Goal: Task Accomplishment & Management: Manage account settings

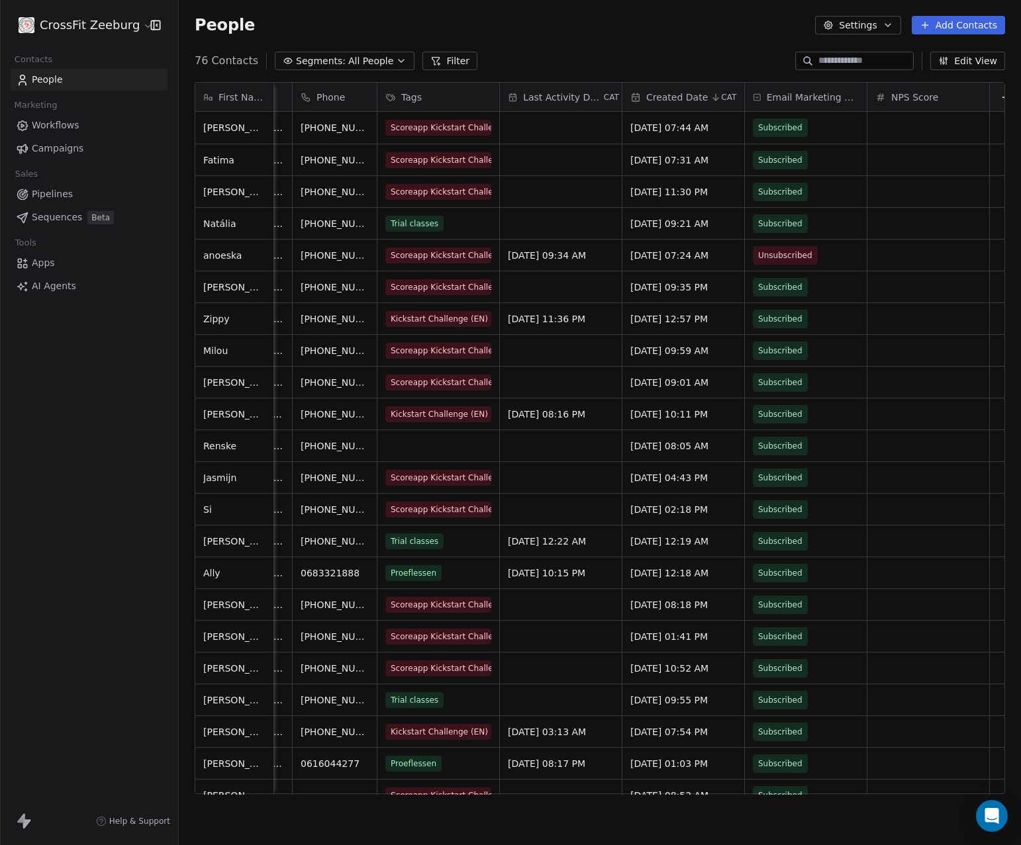
scroll to position [0, 330]
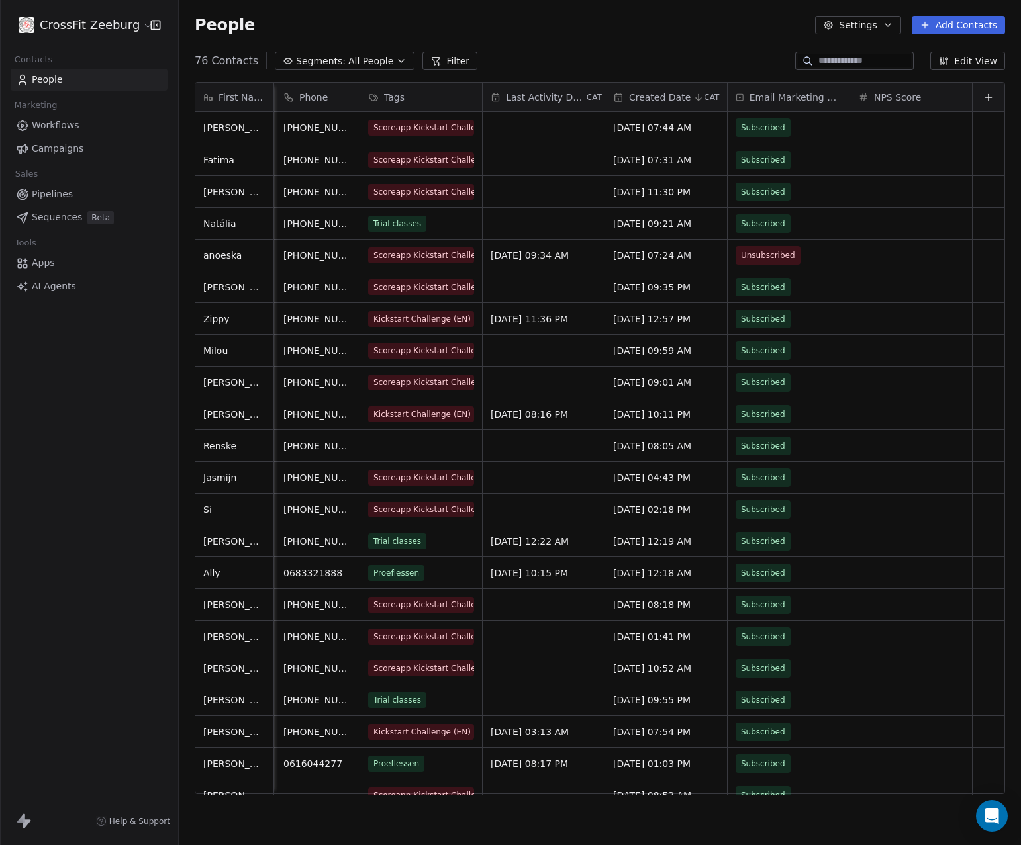
click at [983, 101] on icon at bounding box center [988, 97] width 11 height 11
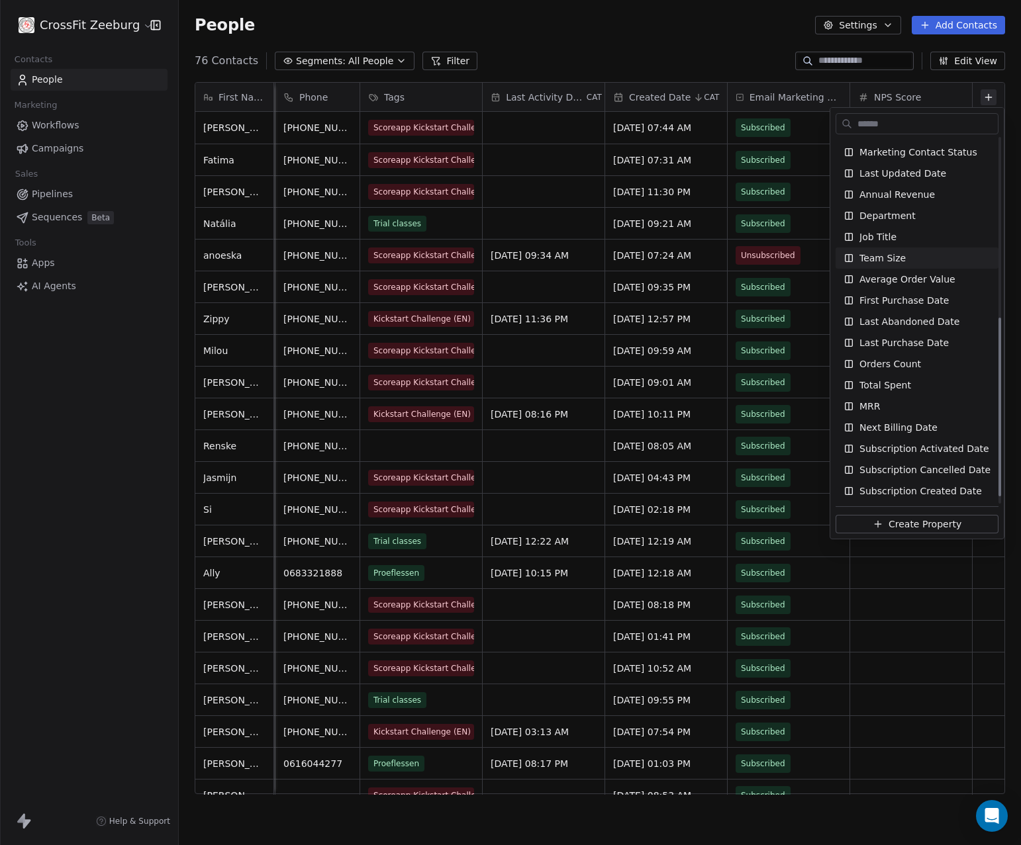
scroll to position [380, 0]
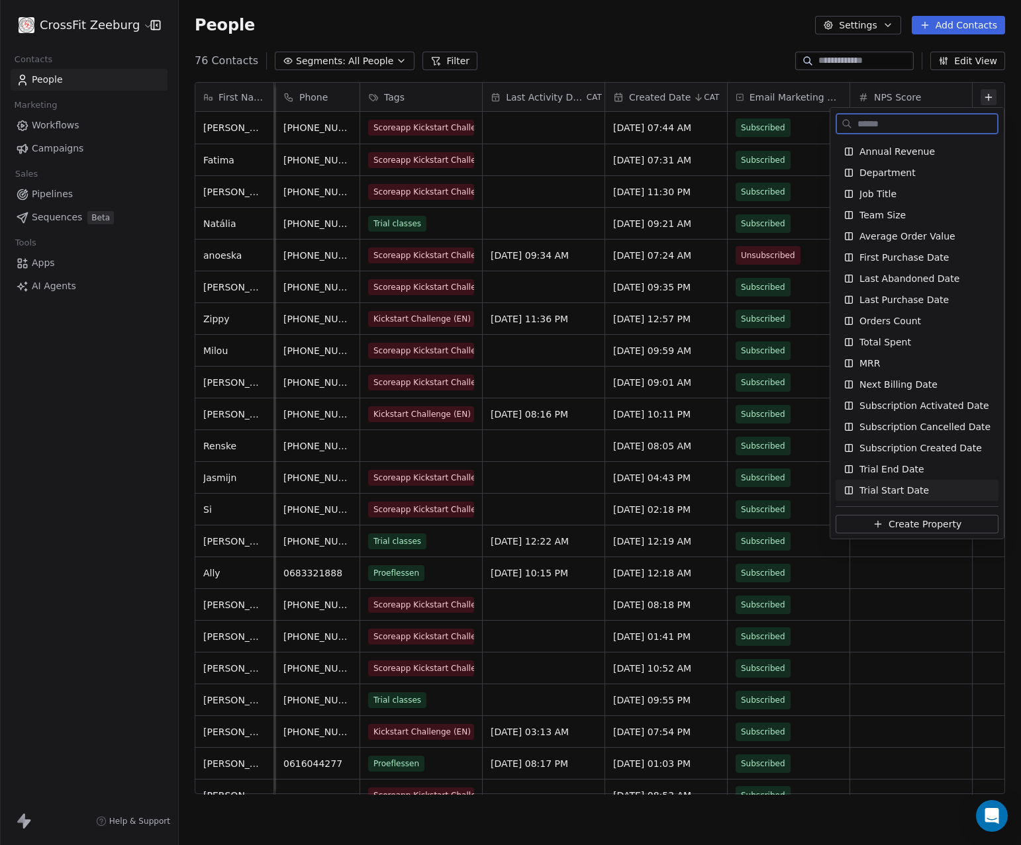
click at [921, 531] on button "Create Property" at bounding box center [916, 524] width 163 height 19
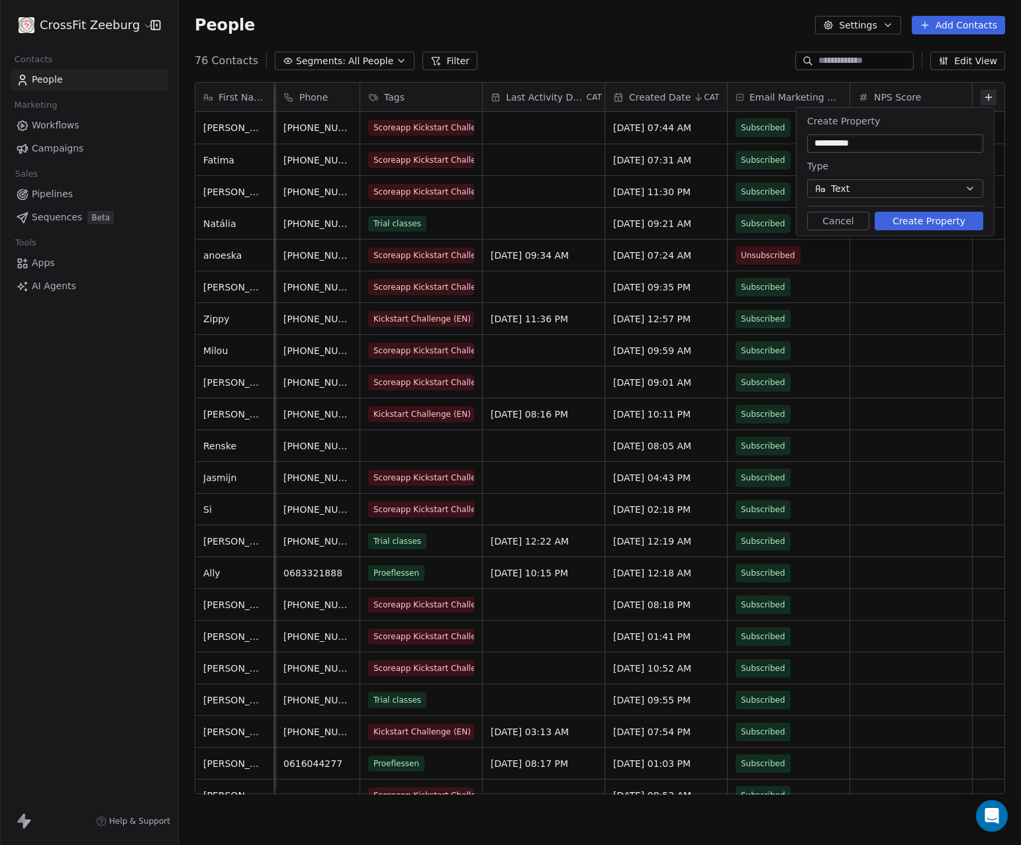
type input "**********"
click at [839, 187] on span "Text" at bounding box center [840, 189] width 19 height 14
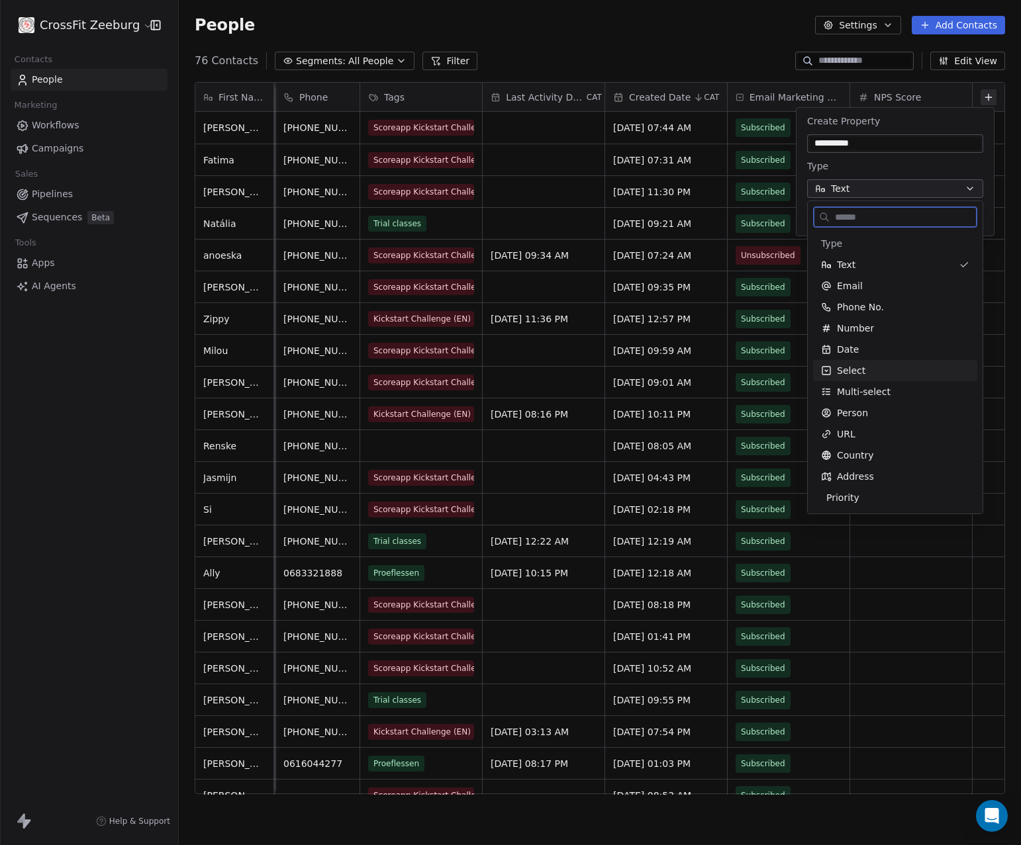
click at [854, 368] on span "Select" at bounding box center [851, 370] width 28 height 13
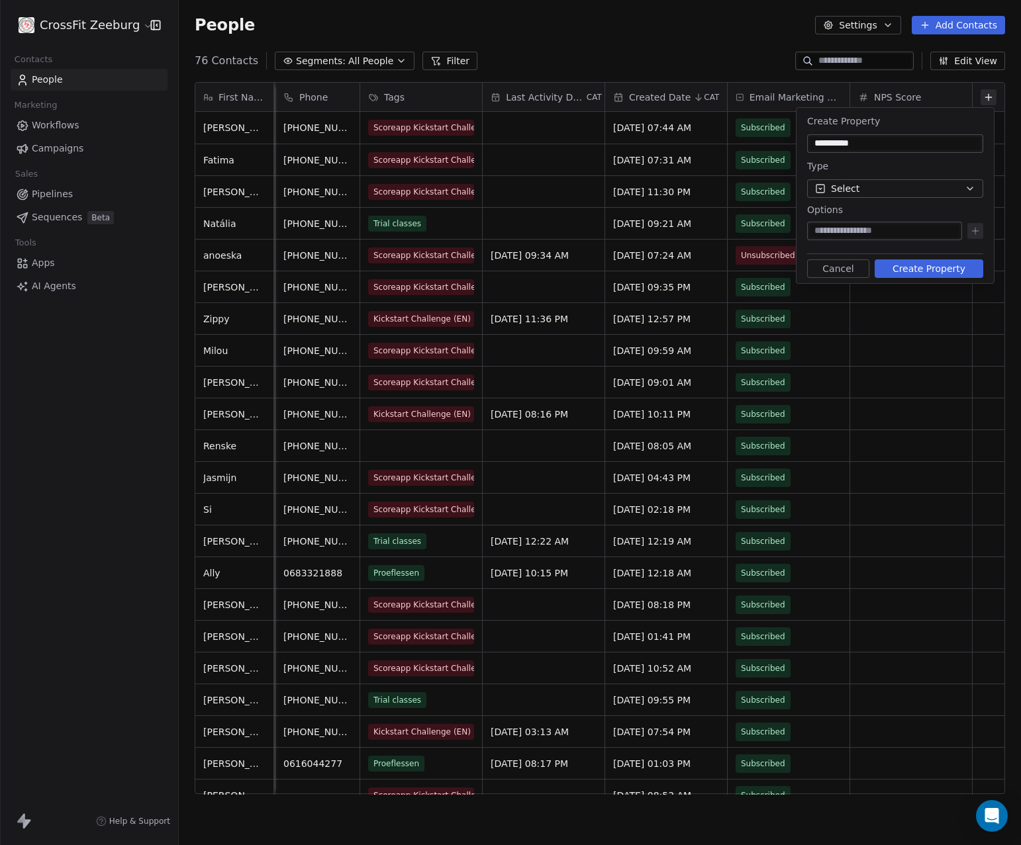
click at [874, 235] on input at bounding box center [885, 230] width 150 height 13
type input "**"
click at [974, 232] on icon at bounding box center [975, 231] width 11 height 11
type input "***"
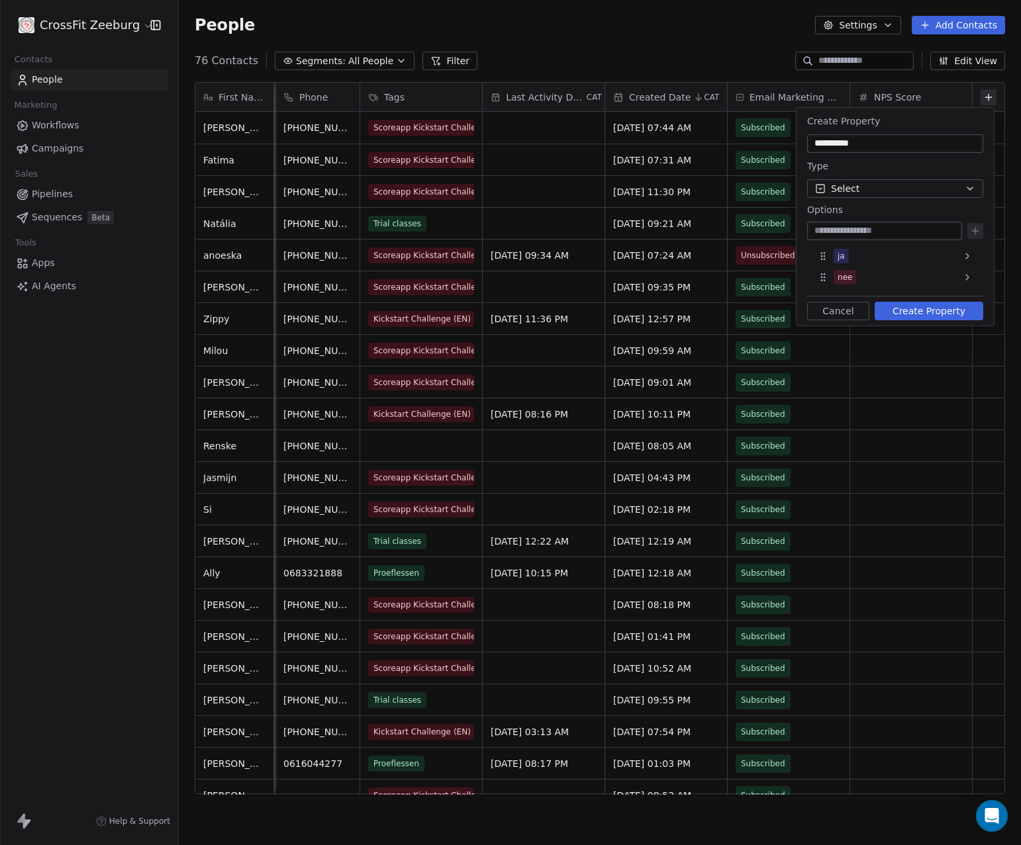
click at [900, 230] on input at bounding box center [885, 230] width 150 height 13
type input "***"
click at [972, 230] on icon at bounding box center [975, 231] width 11 height 11
click at [919, 327] on button "Create Property" at bounding box center [928, 332] width 109 height 19
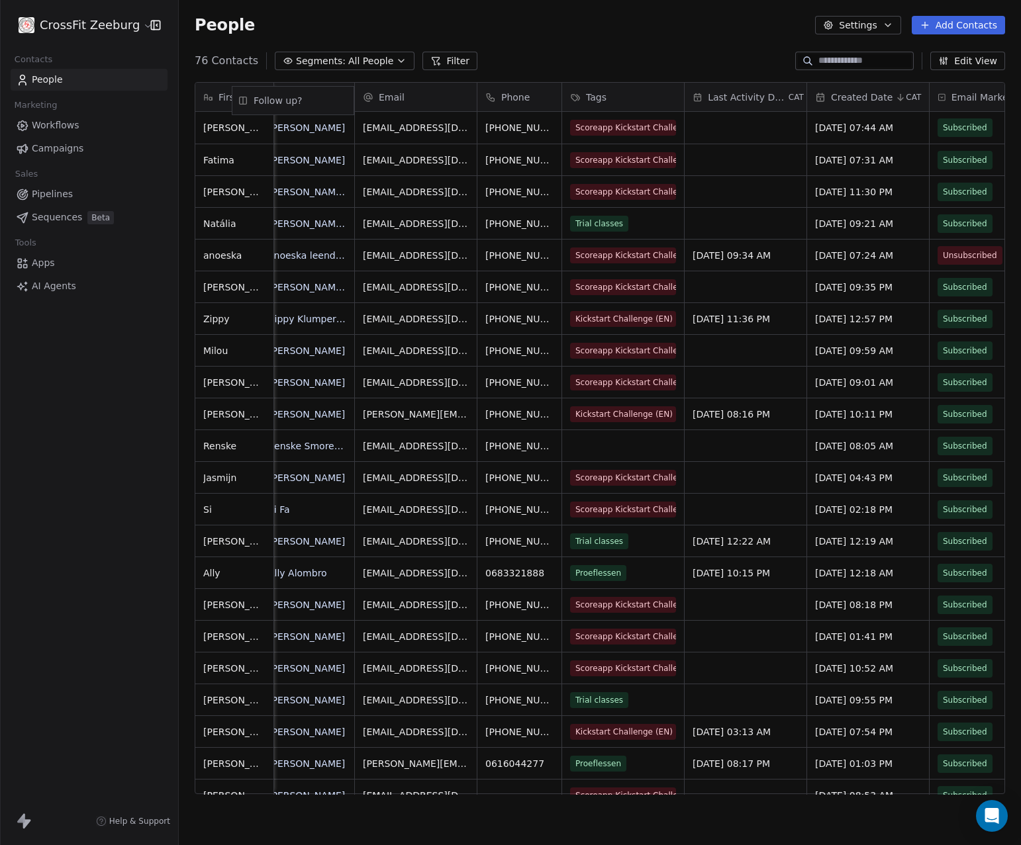
scroll to position [0, 0]
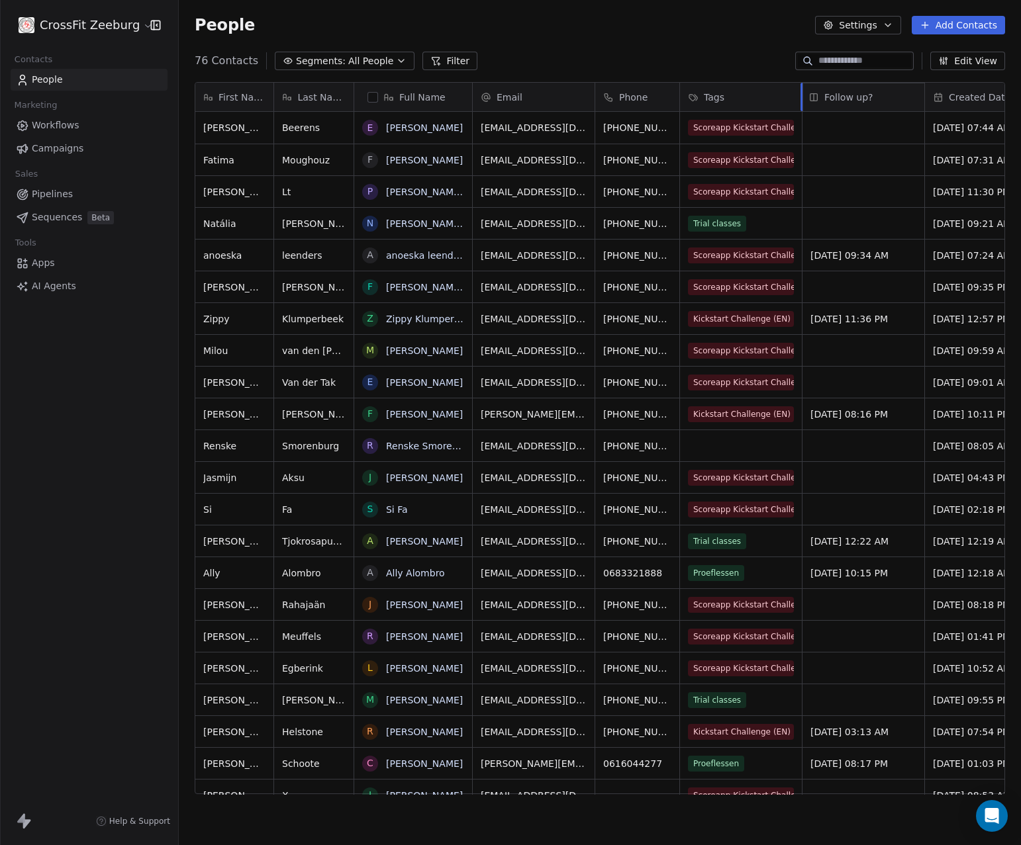
drag, startPoint x: 921, startPoint y: 101, endPoint x: 836, endPoint y: 109, distance: 85.8
click at [836, 109] on div "First Name Esther Fatima Piet Natália anoeska fiene Zippy Milou Ellis Fatemeh R…" at bounding box center [599, 439] width 809 height 712
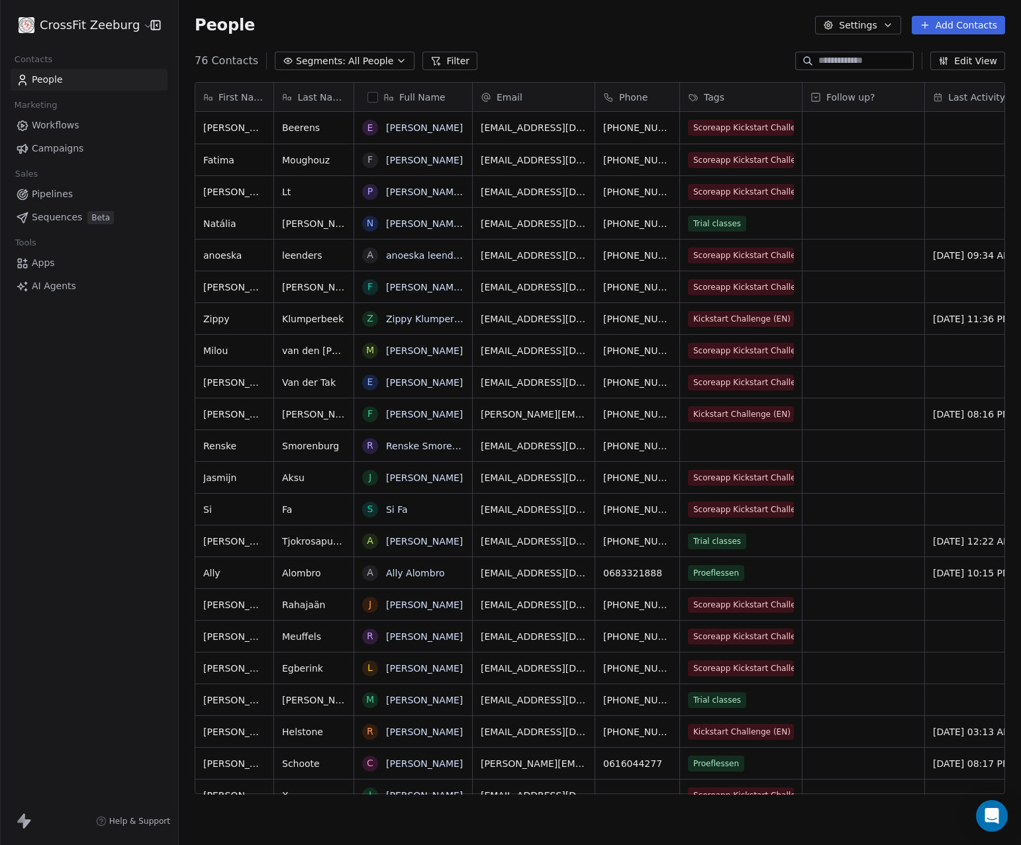
scroll to position [0, 1]
click at [222, 101] on span "First Name" at bounding box center [241, 97] width 47 height 13
click at [226, 149] on span "Hide" at bounding box center [230, 146] width 21 height 13
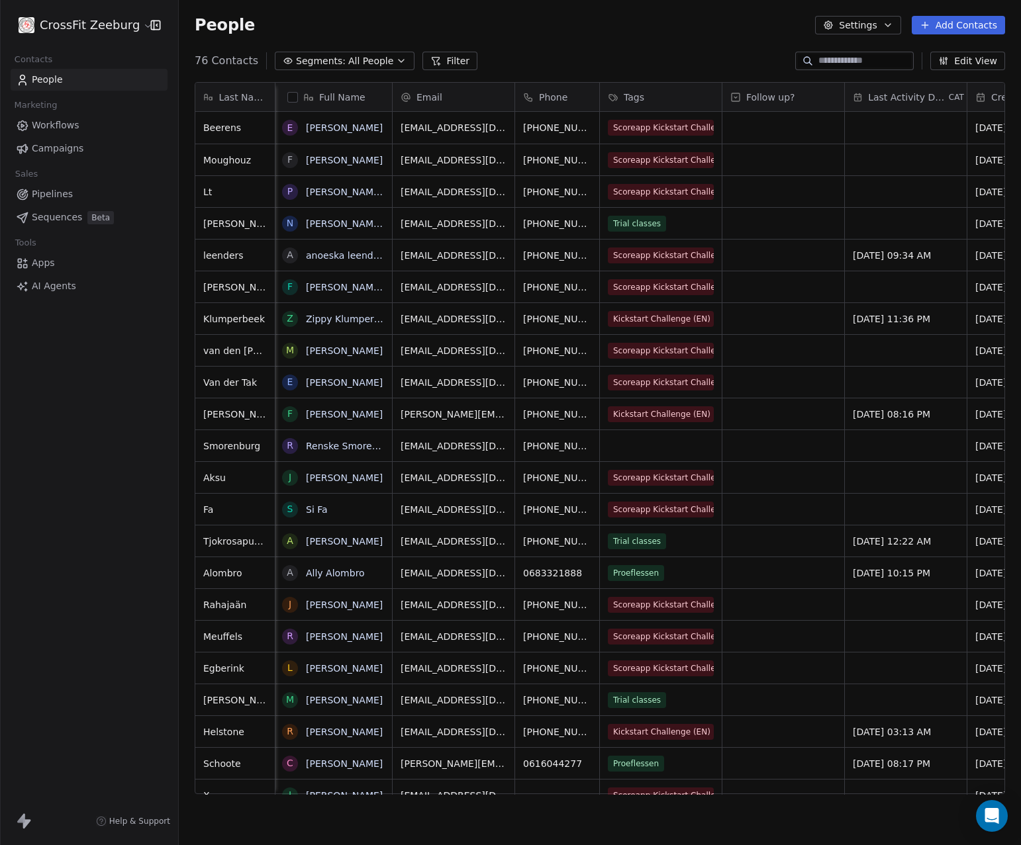
click at [230, 99] on span "Last Name" at bounding box center [242, 97] width 48 height 13
click at [227, 150] on span "Hide" at bounding box center [230, 146] width 21 height 13
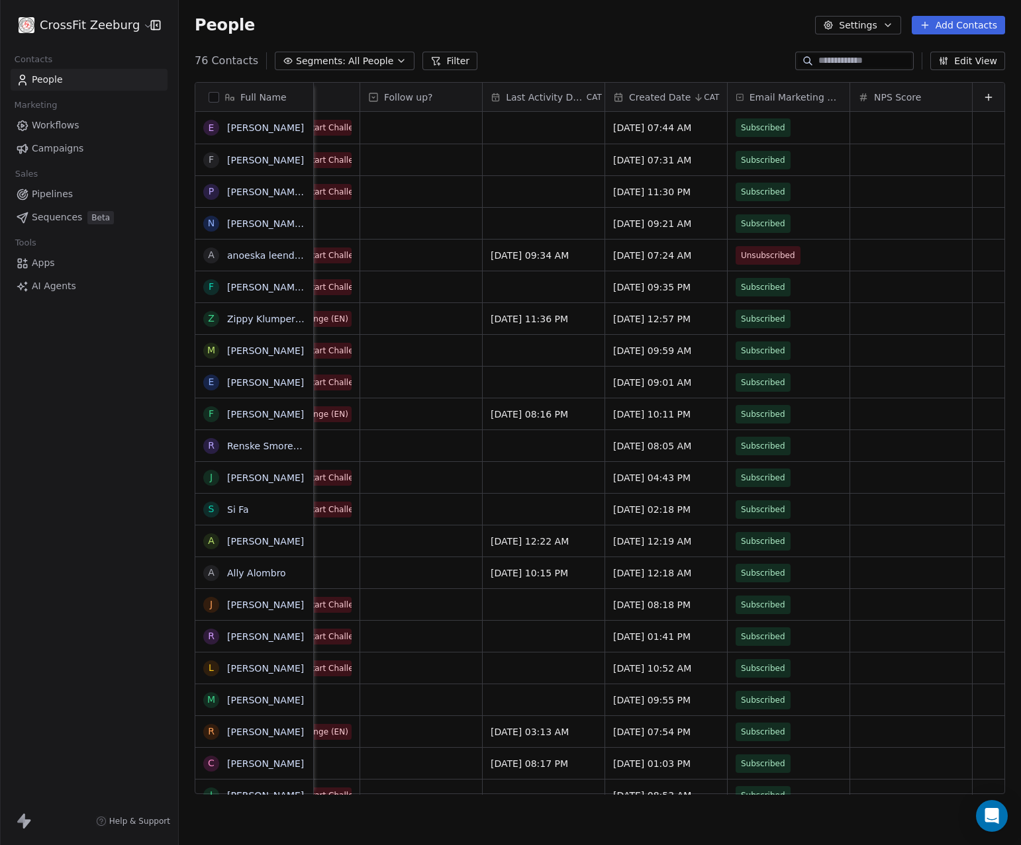
scroll to position [0, 293]
click at [764, 96] on span "Email Marketing Consent" at bounding box center [795, 97] width 92 height 13
click at [751, 130] on span "Hide" at bounding box center [752, 124] width 21 height 13
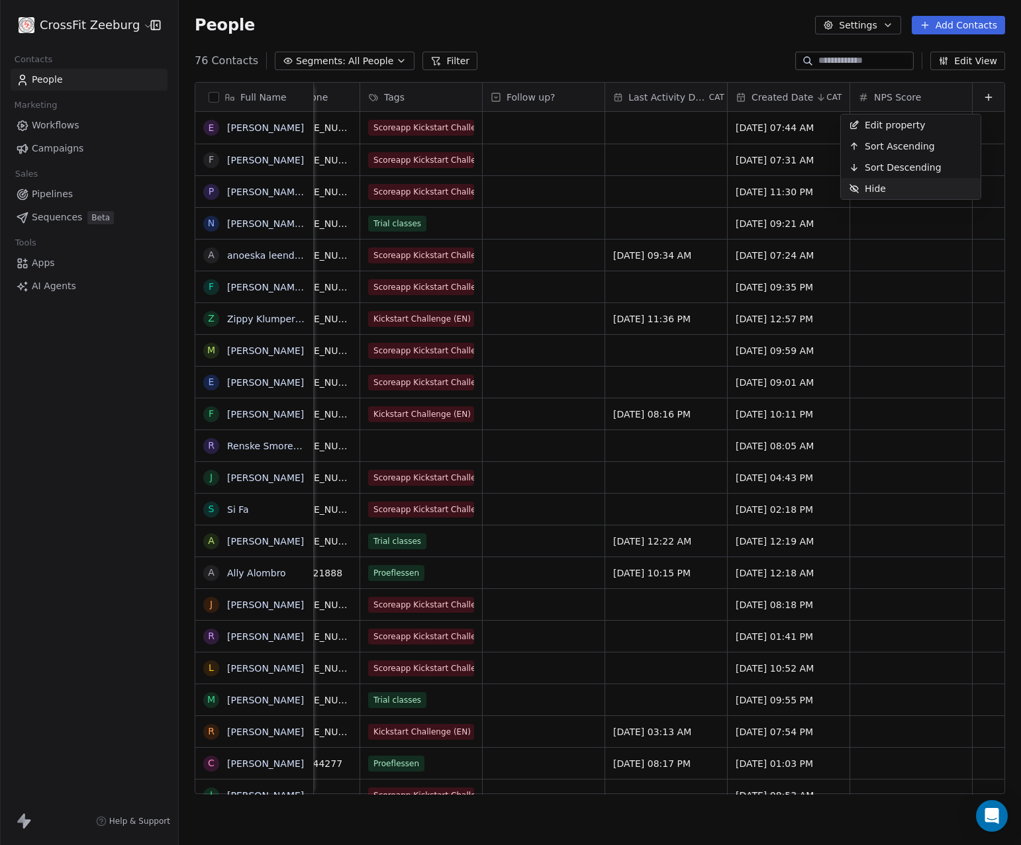
scroll to position [0, 171]
click at [894, 95] on span "NPS Score" at bounding box center [897, 97] width 47 height 13
click at [868, 189] on span "Hide" at bounding box center [874, 188] width 21 height 13
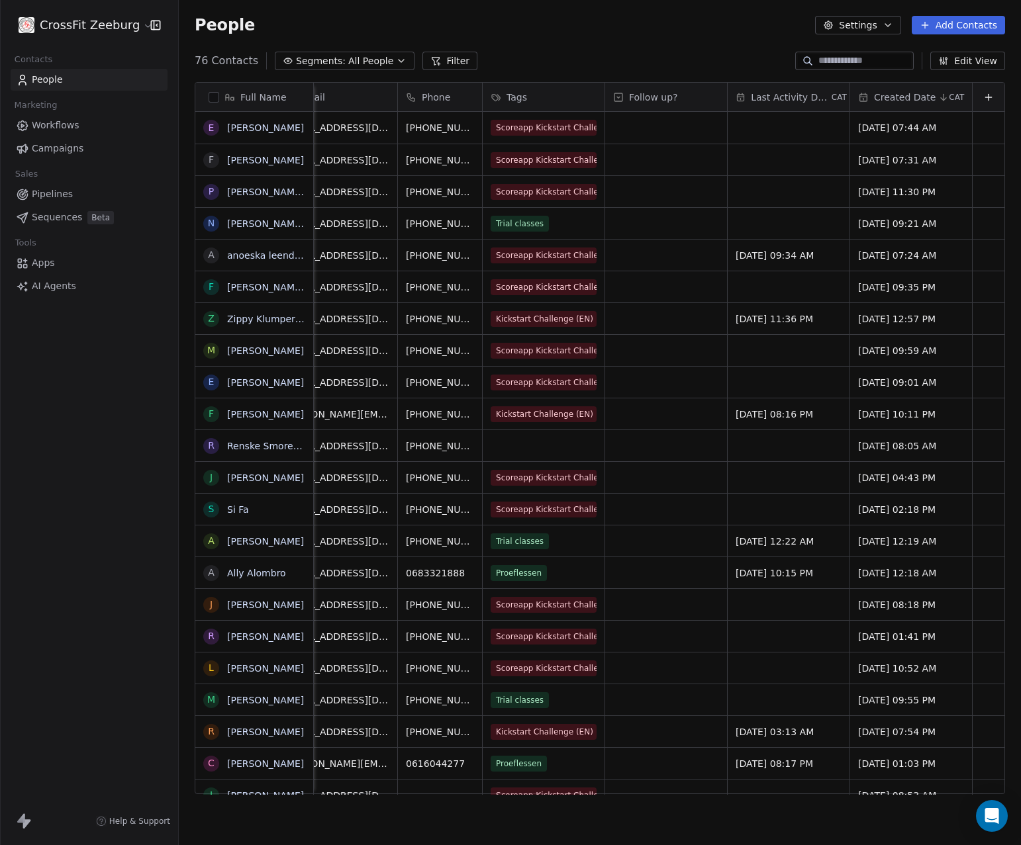
scroll to position [0, 48]
drag, startPoint x: 765, startPoint y: 99, endPoint x: 915, endPoint y: 105, distance: 149.7
click at [915, 105] on div "Full Name E Esther Beerens F Fatima Moughouz P Piet Lt N Natália Spina de Assis…" at bounding box center [599, 439] width 809 height 712
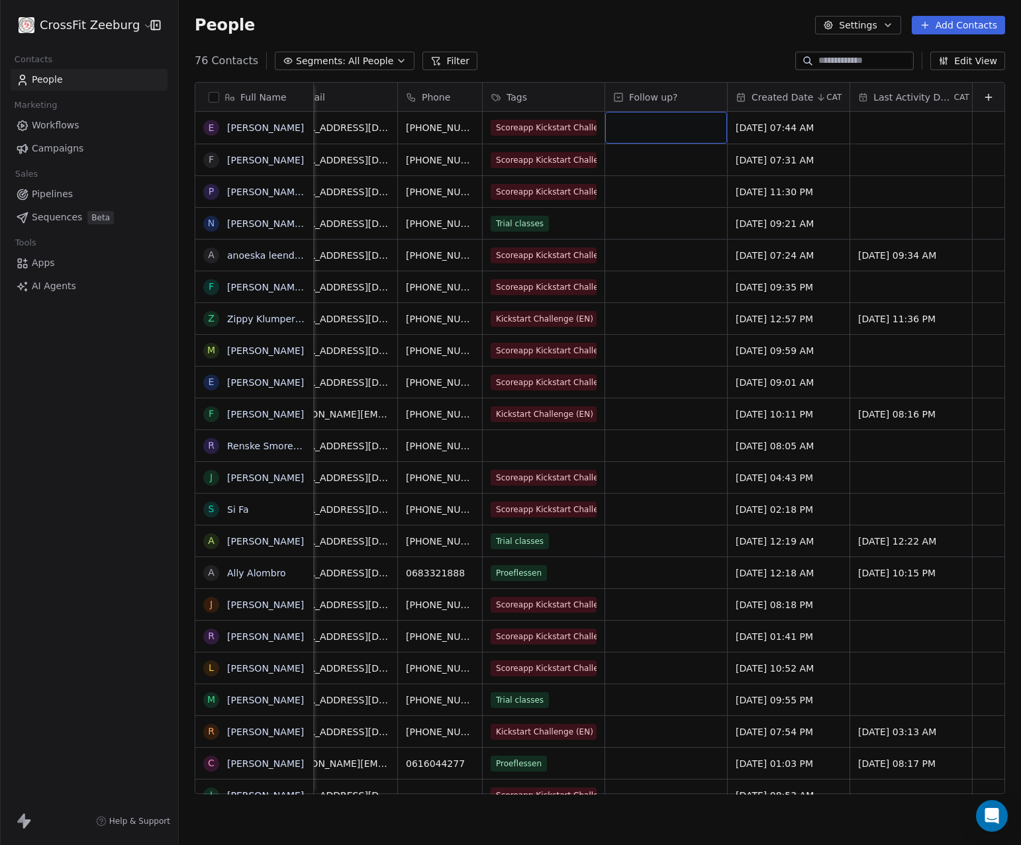
click at [628, 132] on div "grid" at bounding box center [666, 128] width 122 height 32
click at [612, 122] on div "grid" at bounding box center [666, 128] width 122 height 32
click at [629, 101] on span "Follow up?" at bounding box center [653, 97] width 49 height 13
click at [610, 130] on div "Edit property" at bounding box center [642, 125] width 93 height 21
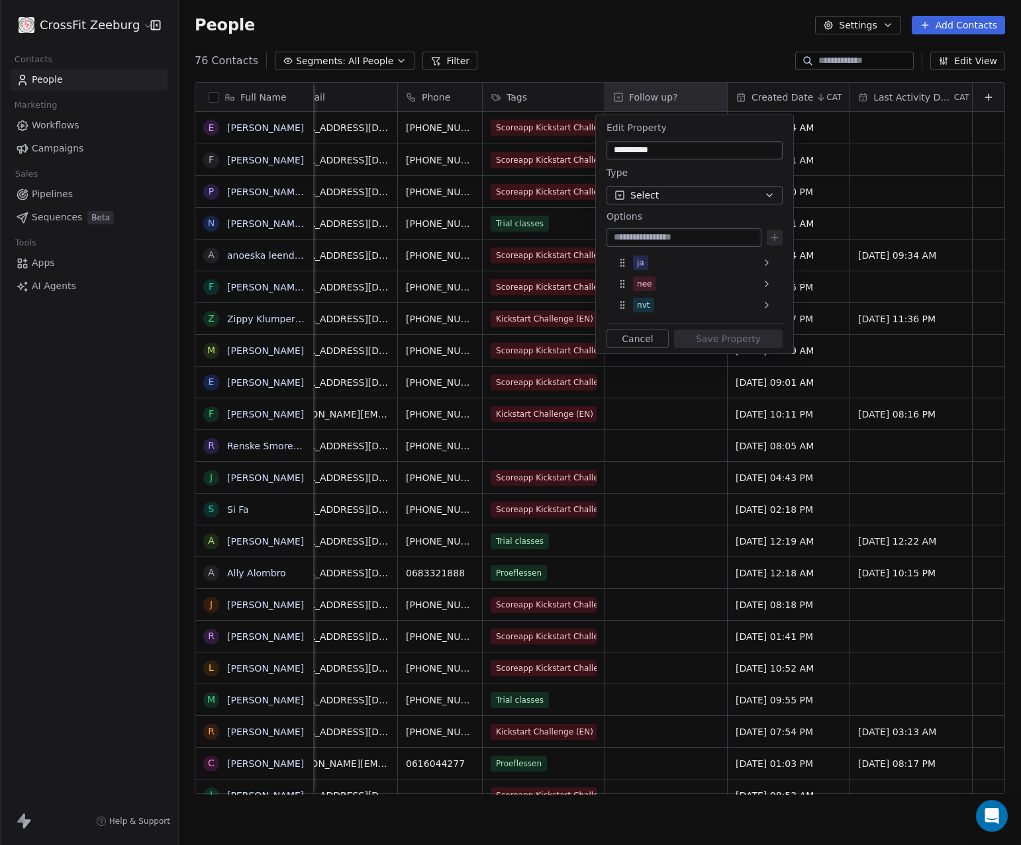
click at [637, 383] on html "CrossFit Zeeburg Contacts People Marketing Workflows Campaigns Sales Pipelines …" at bounding box center [510, 422] width 1021 height 845
click at [634, 336] on button "Cancel" at bounding box center [637, 339] width 62 height 19
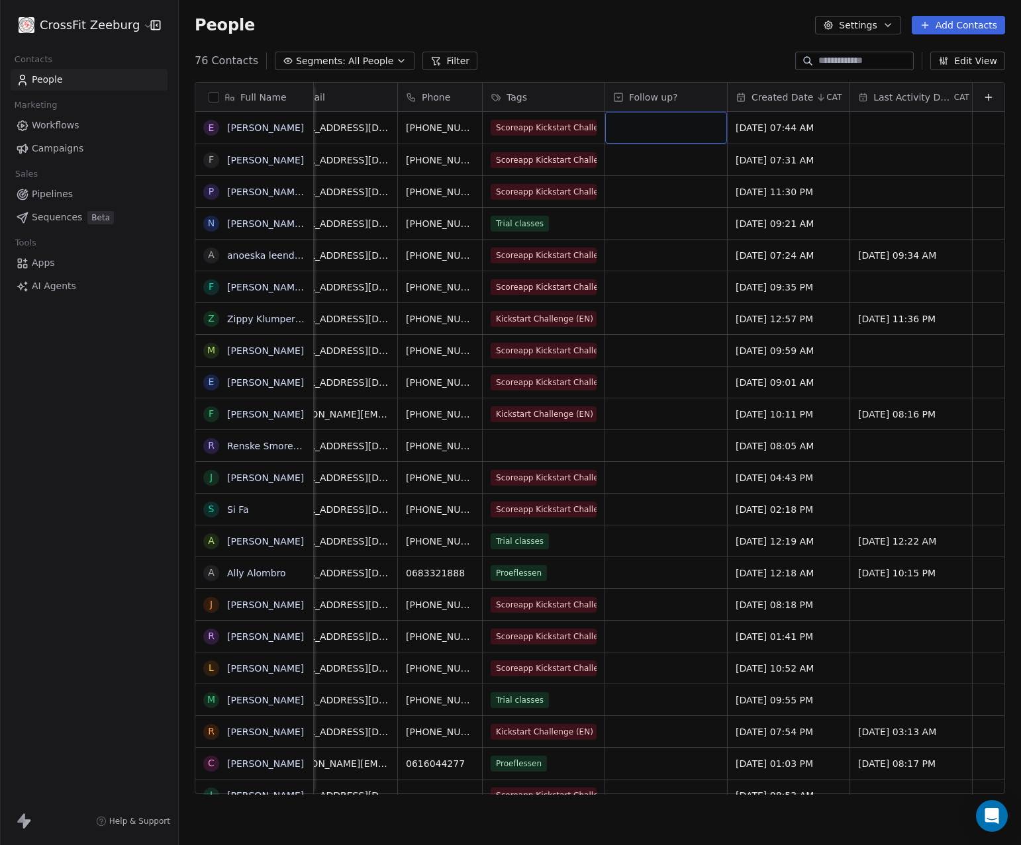
click at [634, 97] on span "Follow up?" at bounding box center [653, 97] width 49 height 13
click at [638, 172] on html "CrossFit Zeeburg Contacts People Marketing Workflows Campaigns Sales Pipelines …" at bounding box center [510, 422] width 1021 height 845
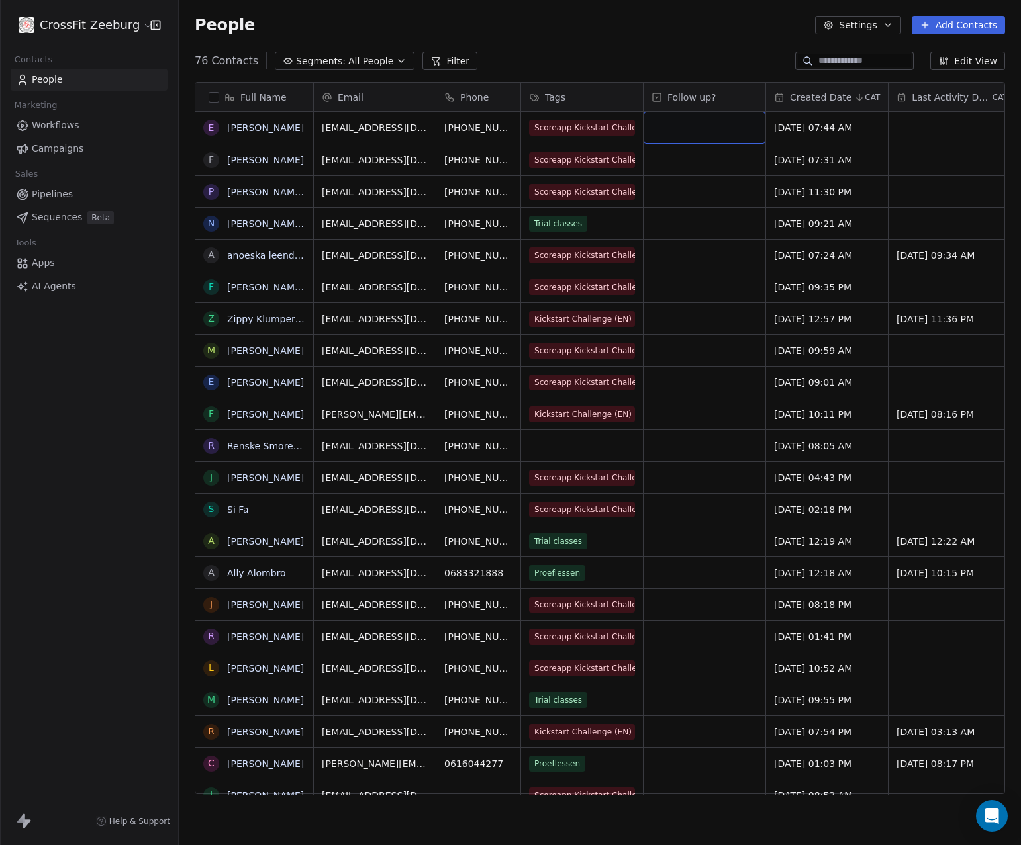
click at [666, 130] on div "grid" at bounding box center [704, 128] width 122 height 32
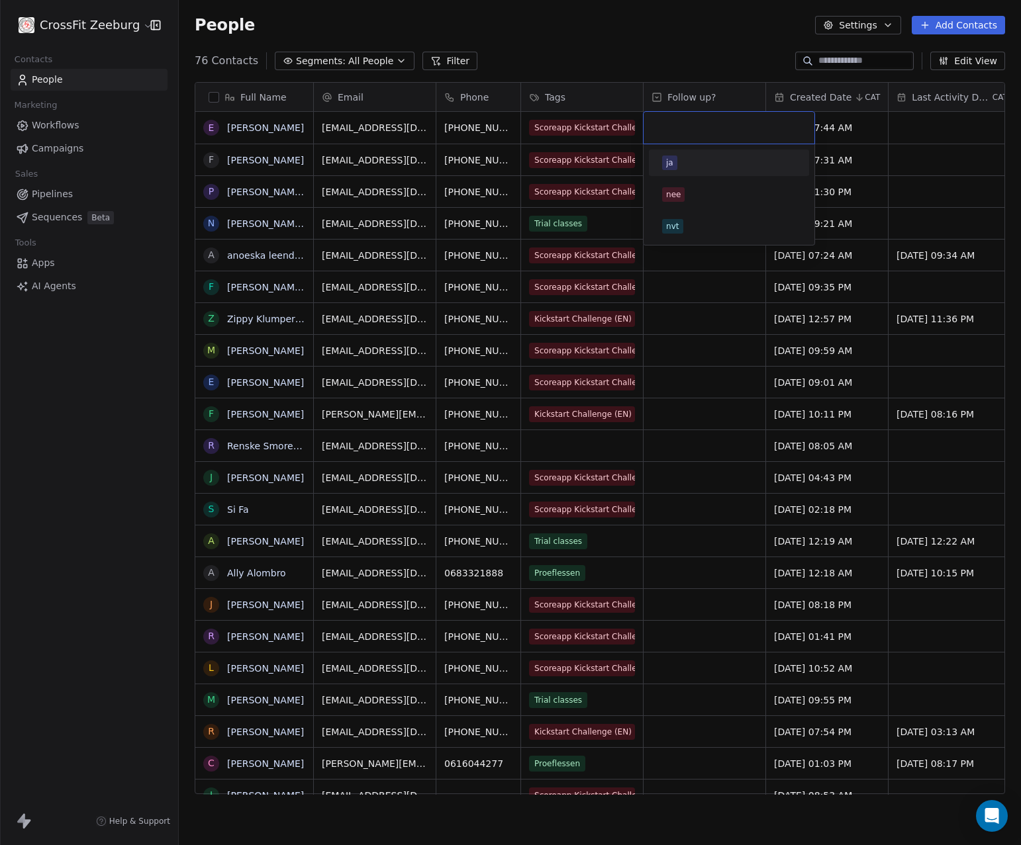
click at [666, 130] on input "text" at bounding box center [728, 127] width 155 height 15
click at [731, 347] on html "CrossFit Zeeburg Contacts People Marketing Workflows Campaigns Sales Pipelines …" at bounding box center [510, 422] width 1021 height 845
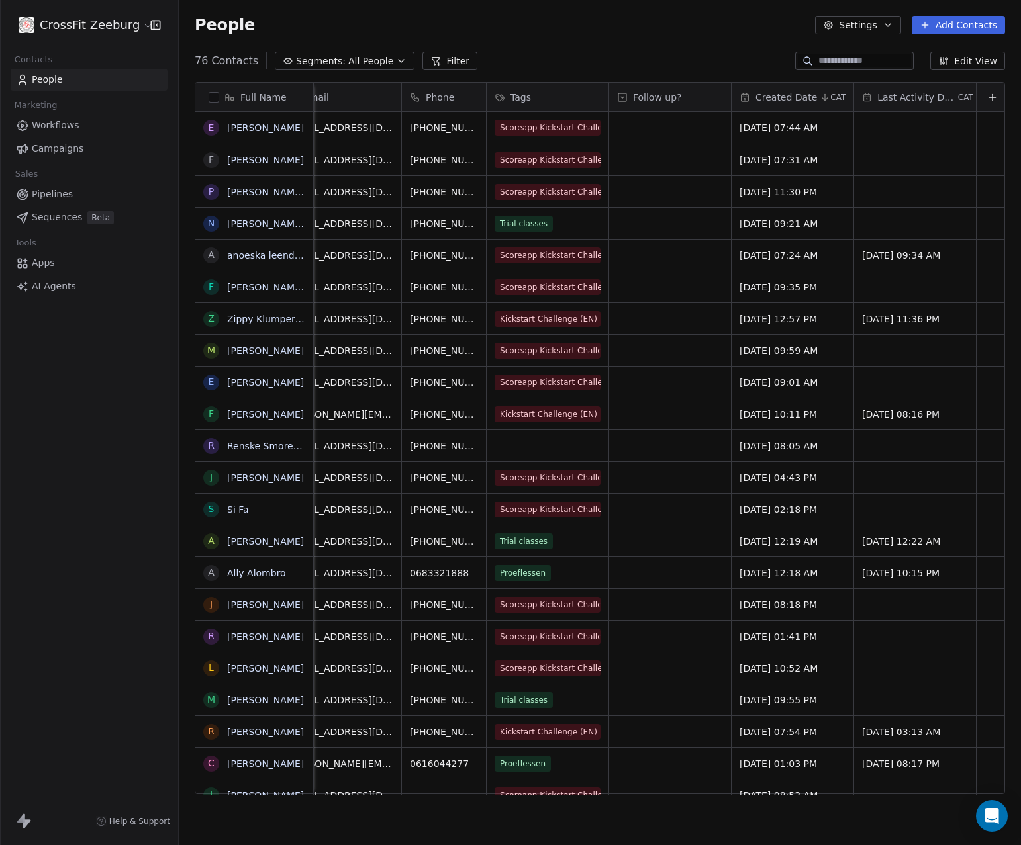
scroll to position [0, 48]
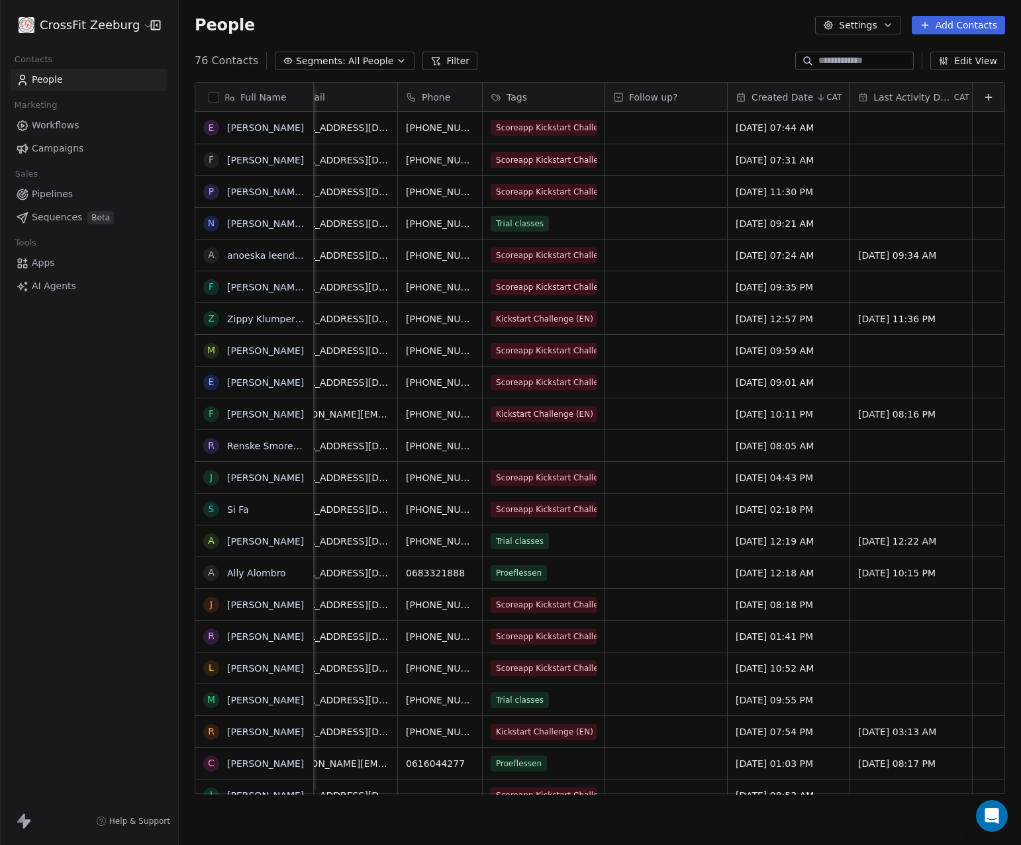
click at [983, 99] on icon at bounding box center [988, 97] width 11 height 11
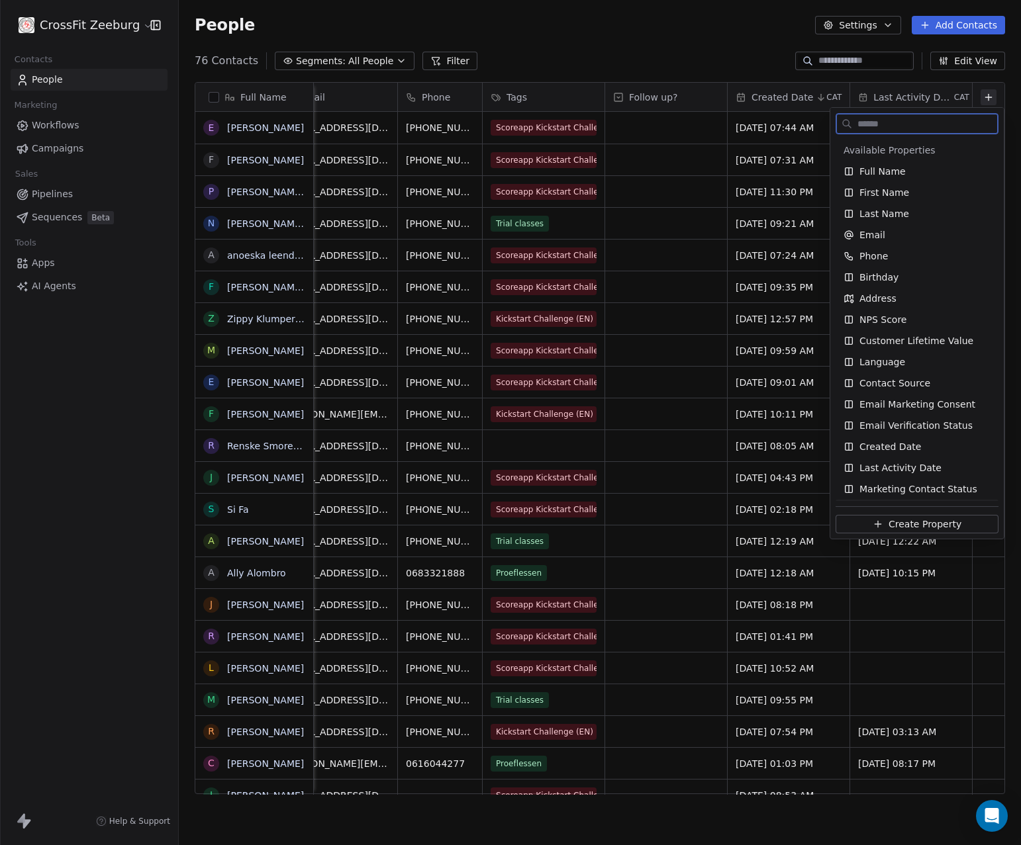
click at [876, 530] on button "Create Property" at bounding box center [916, 524] width 163 height 19
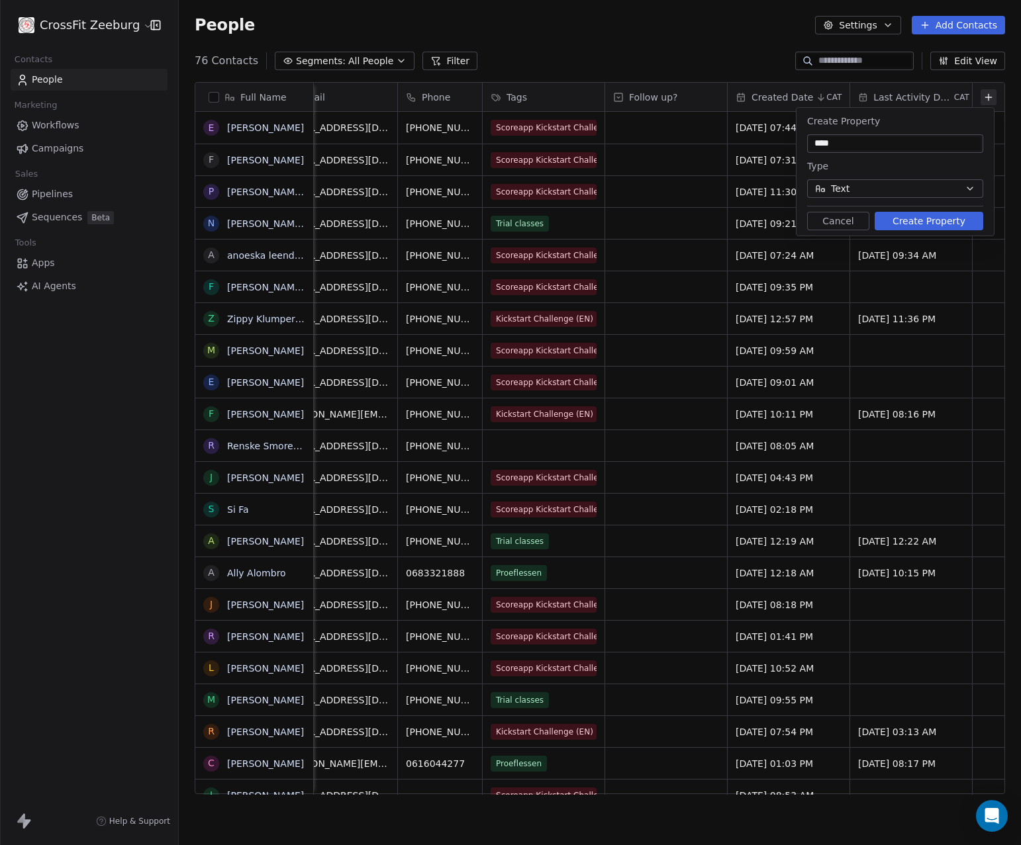
type input "****"
click at [893, 192] on button "Text" at bounding box center [895, 188] width 176 height 19
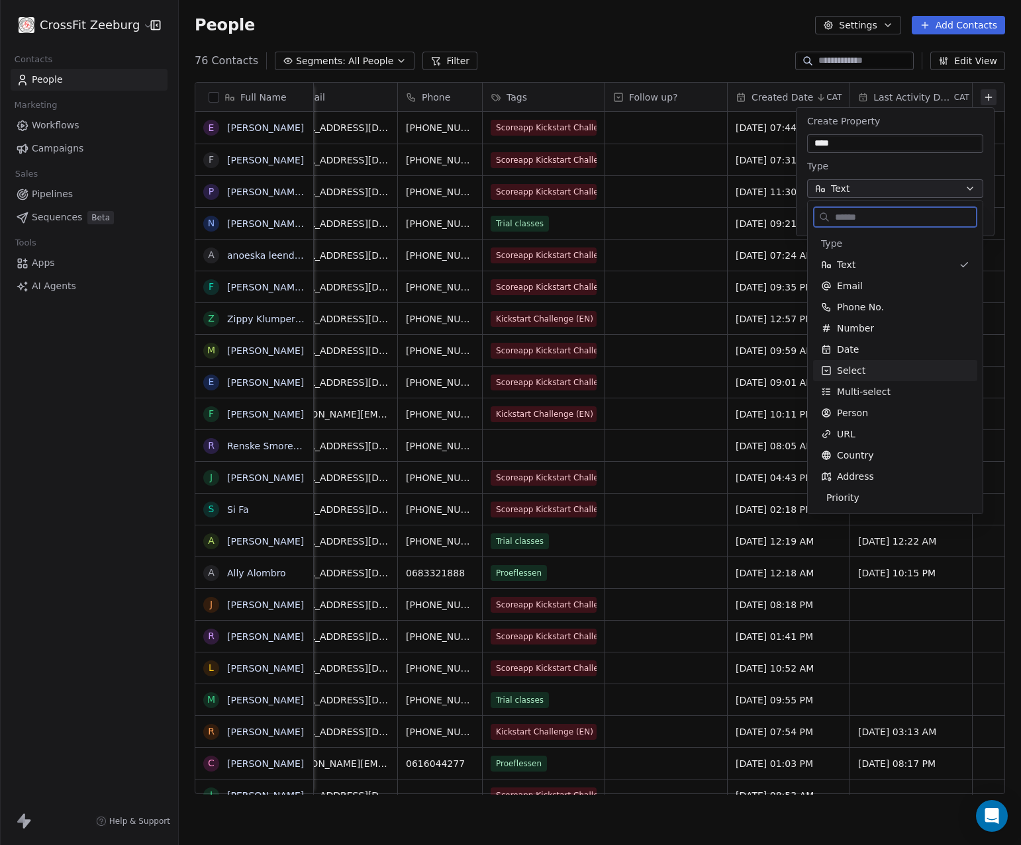
click at [865, 371] on div "Select" at bounding box center [895, 370] width 148 height 13
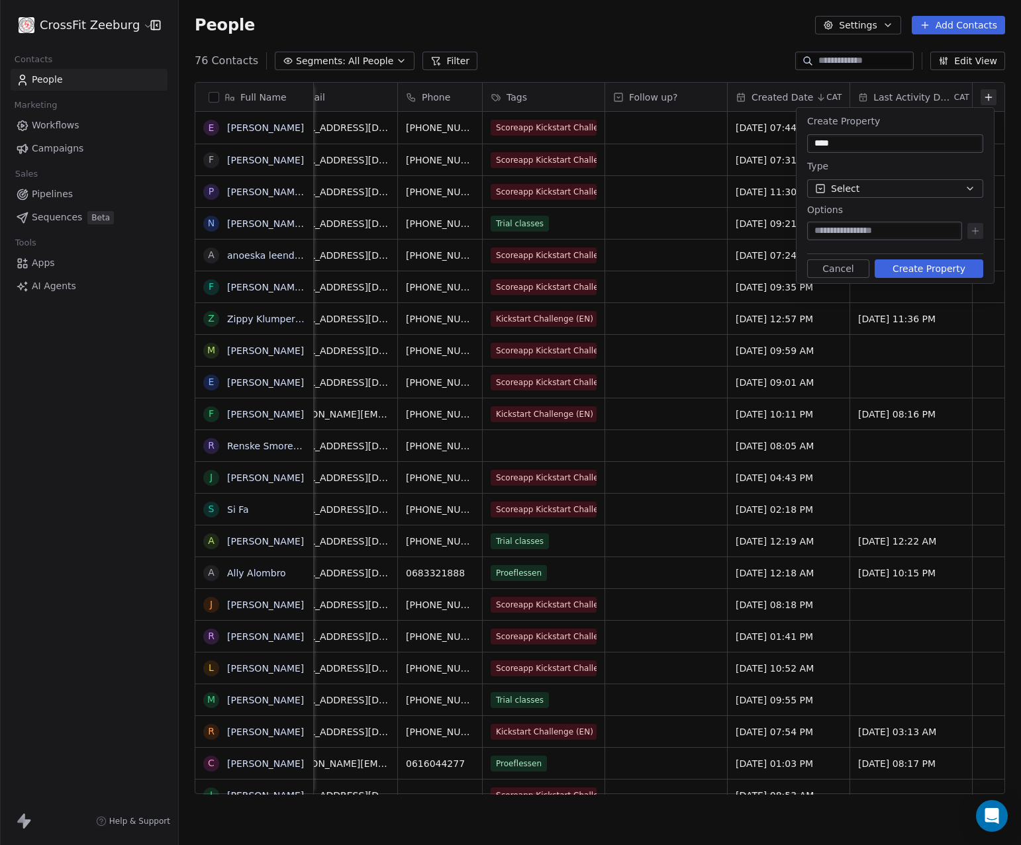
click at [859, 230] on input at bounding box center [885, 230] width 150 height 13
type input "******"
click at [970, 231] on icon at bounding box center [975, 231] width 11 height 11
type input "*****"
click at [976, 229] on icon at bounding box center [975, 231] width 11 height 11
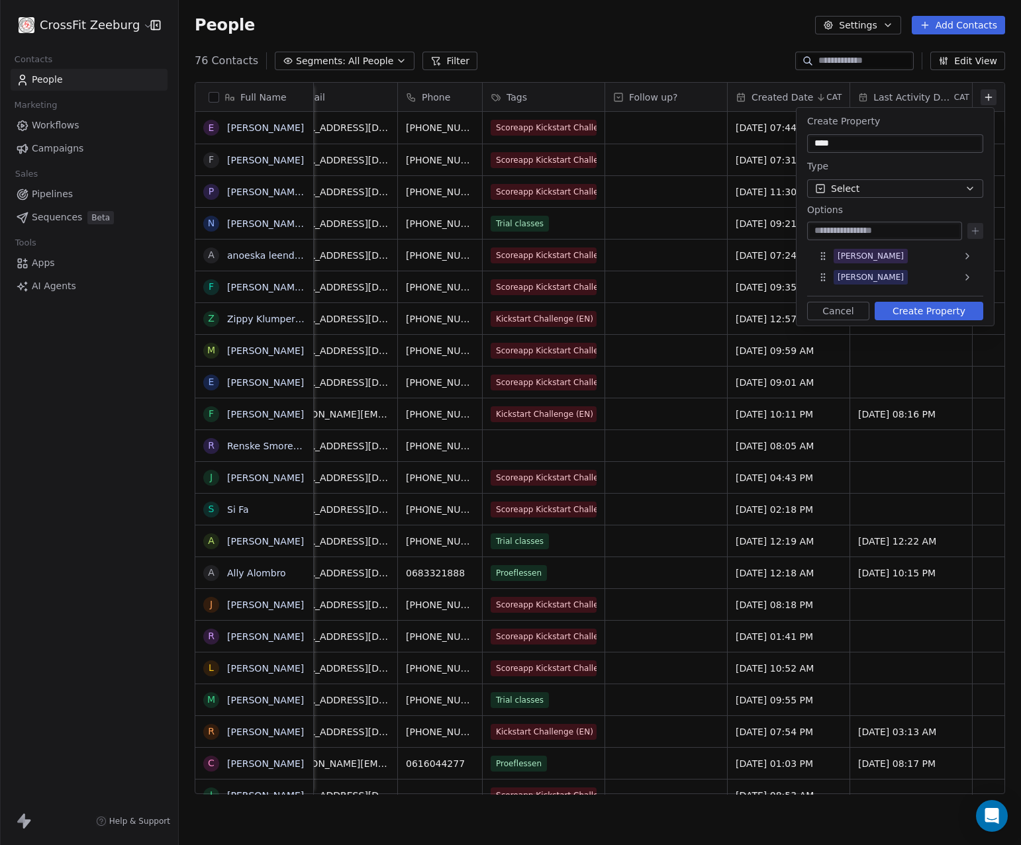
click at [895, 310] on button "Create Property" at bounding box center [928, 311] width 109 height 19
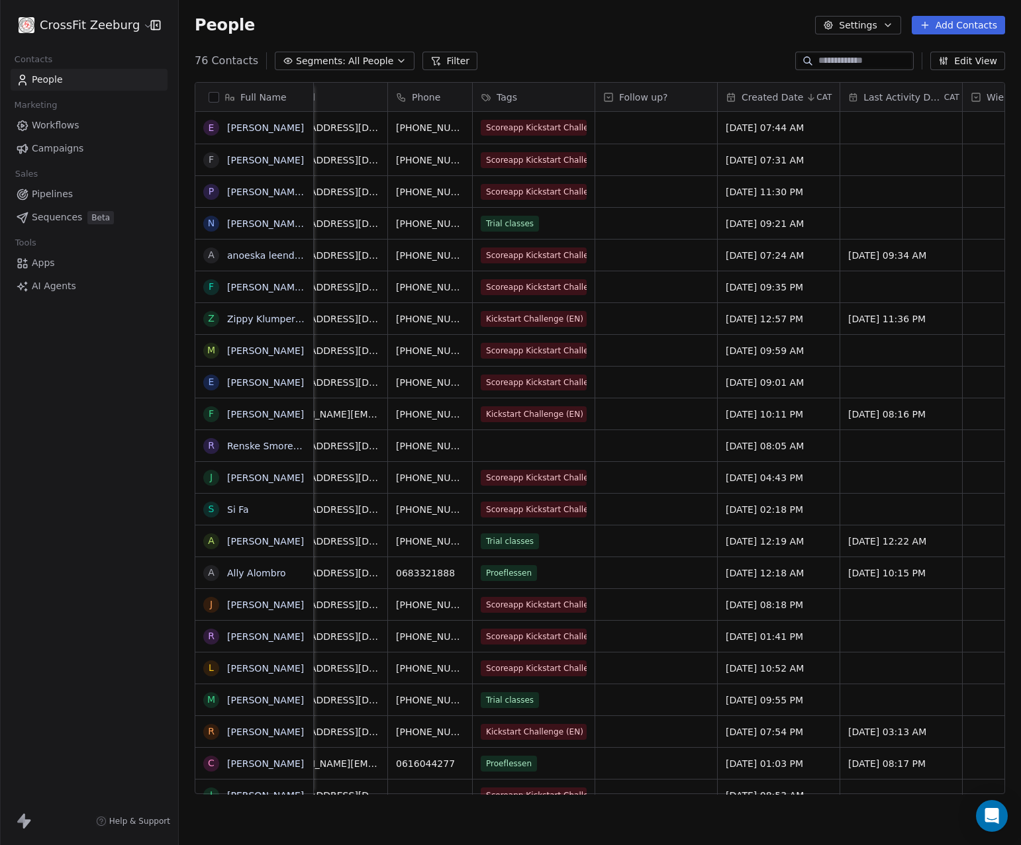
scroll to position [0, 170]
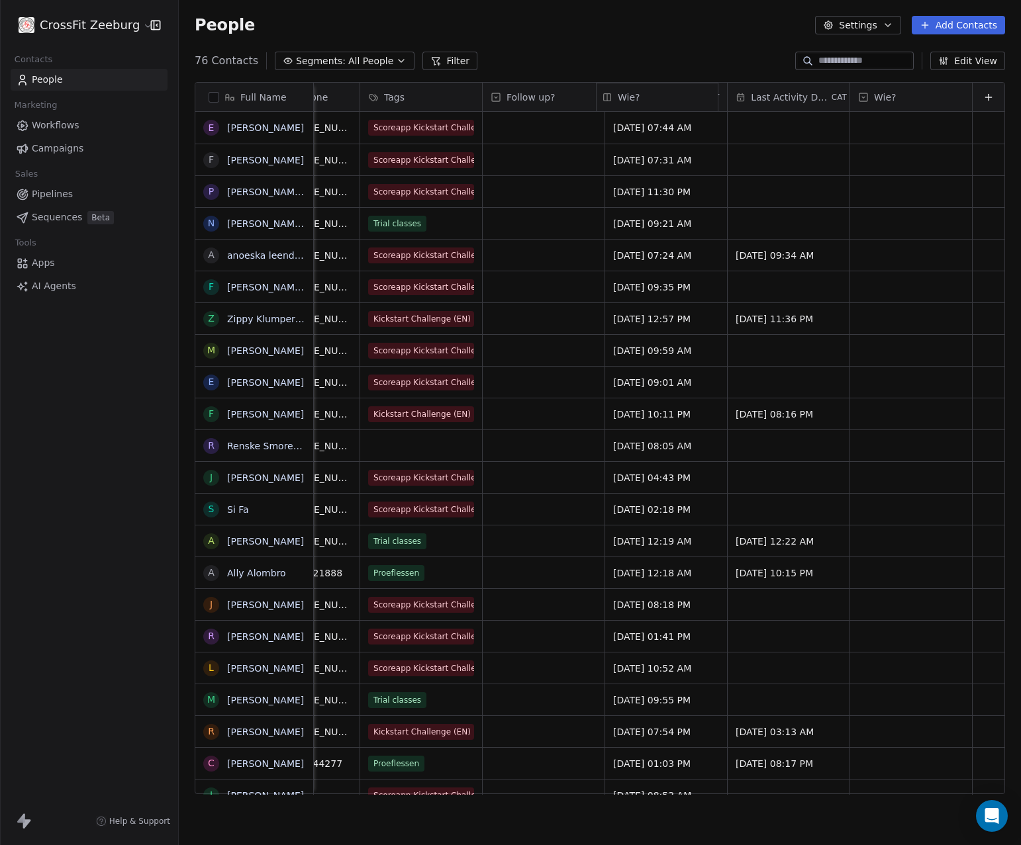
drag, startPoint x: 911, startPoint y: 101, endPoint x: 698, endPoint y: 105, distance: 212.5
click at [698, 105] on div "Full Name E Esther Beerens F Fatima Moughouz P Piet Lt N Natália Spina de Assis…" at bounding box center [599, 439] width 809 height 712
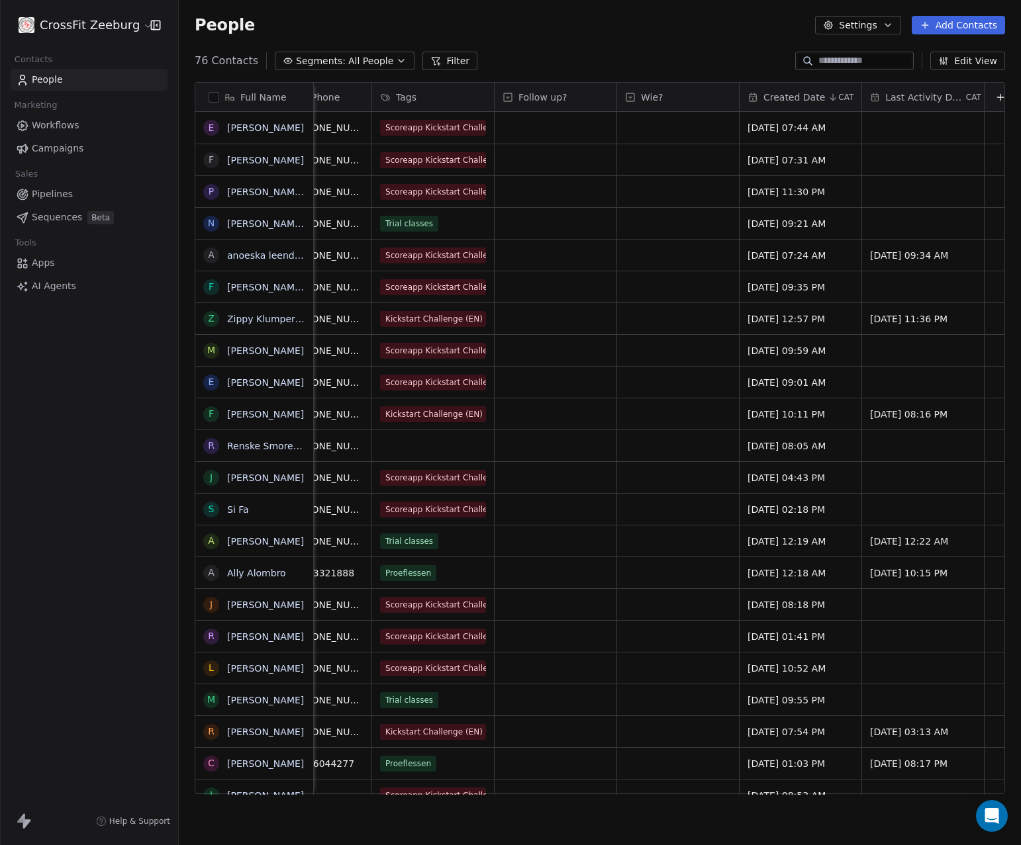
scroll to position [0, 171]
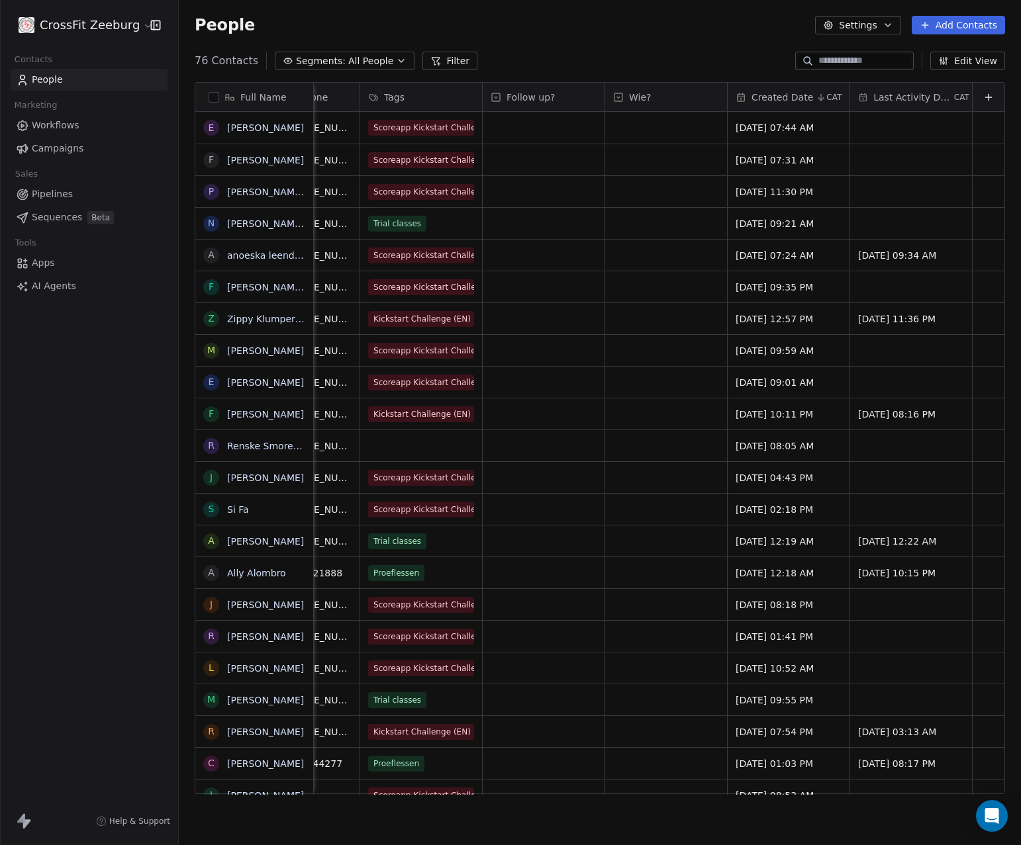
click at [983, 99] on icon at bounding box center [988, 97] width 11 height 11
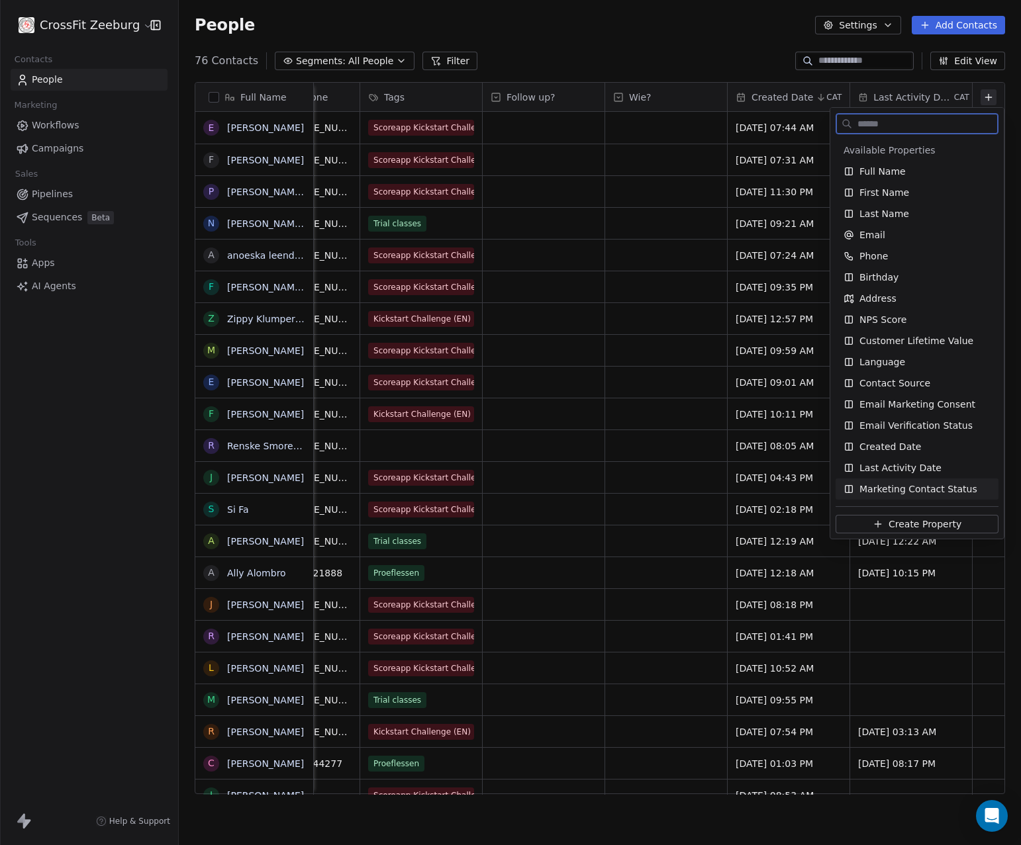
click at [914, 528] on span "Create Property" at bounding box center [924, 524] width 73 height 13
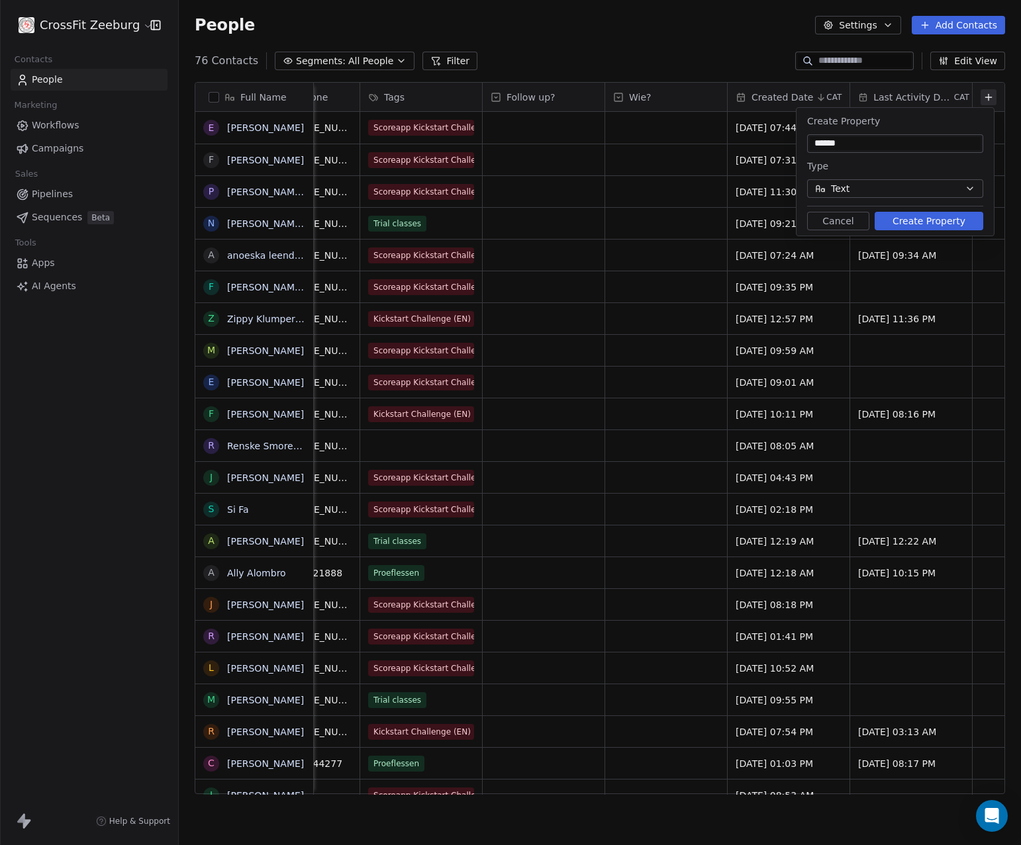
type input "******"
click at [977, 222] on button "Create Property" at bounding box center [928, 221] width 109 height 19
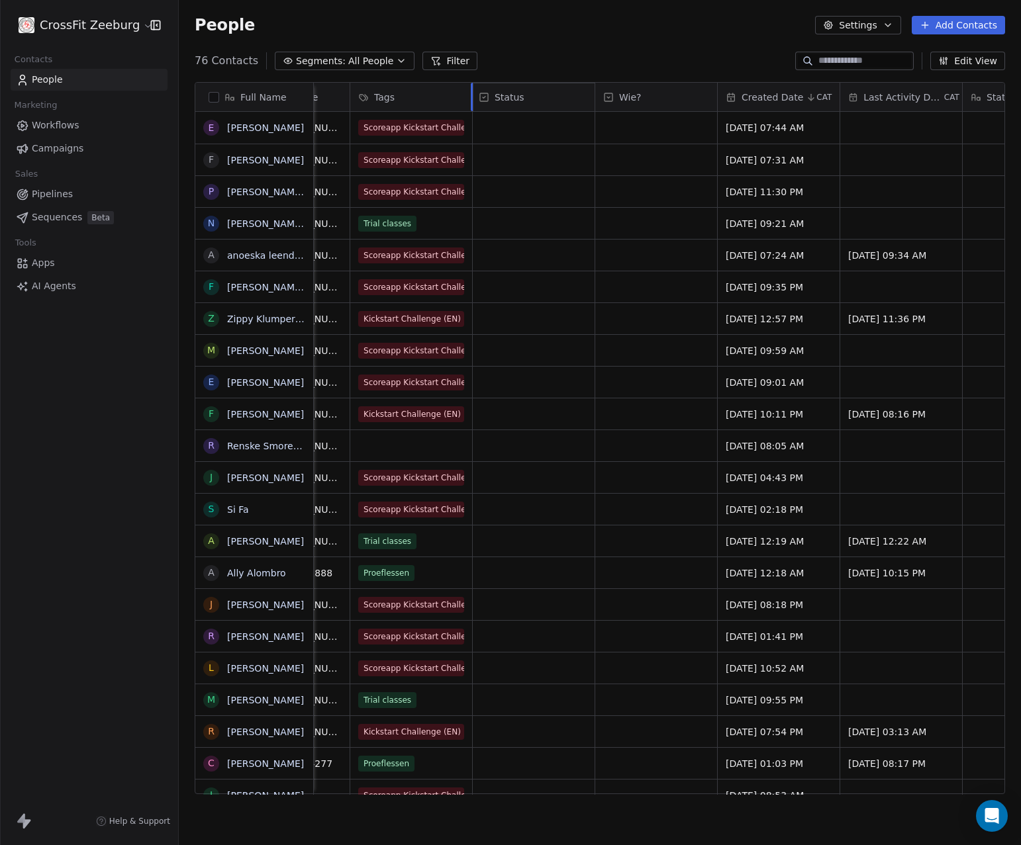
drag, startPoint x: 984, startPoint y: 99, endPoint x: 500, endPoint y: 99, distance: 483.9
click at [500, 99] on div "Full Name E Esther Beerens F Fatima Moughouz P Piet Lt N Natália Spina de Assis…" at bounding box center [599, 439] width 809 height 712
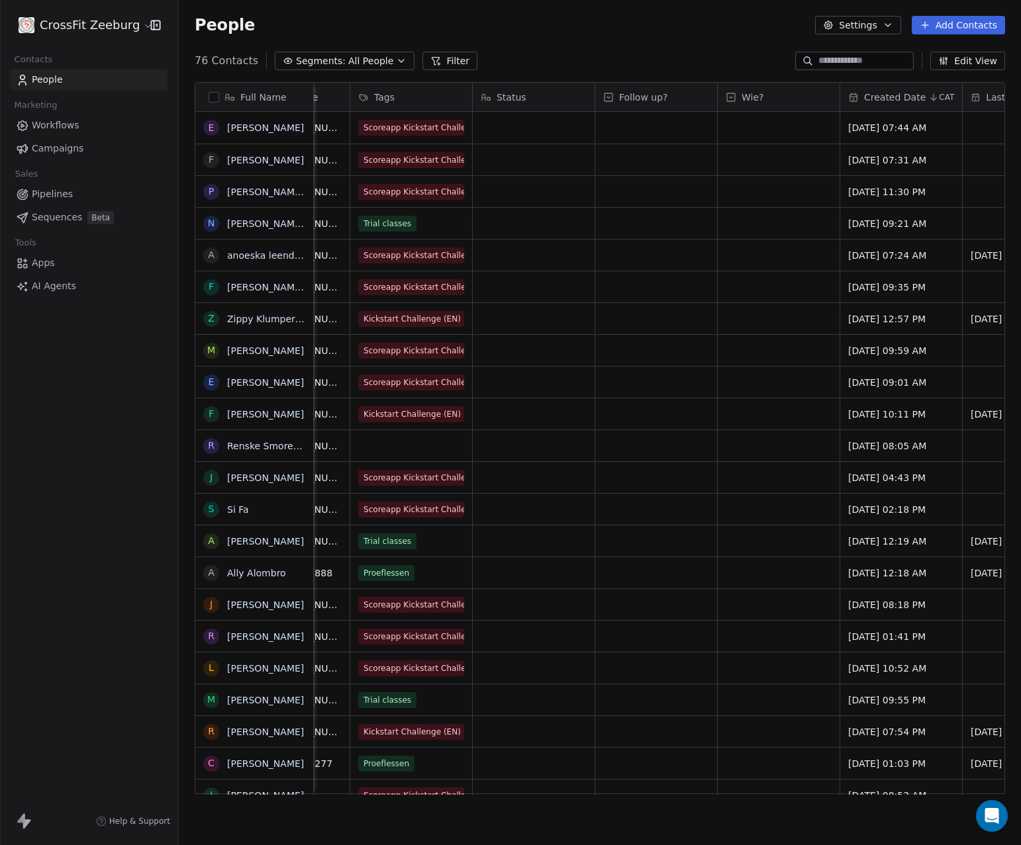
scroll to position [0, 0]
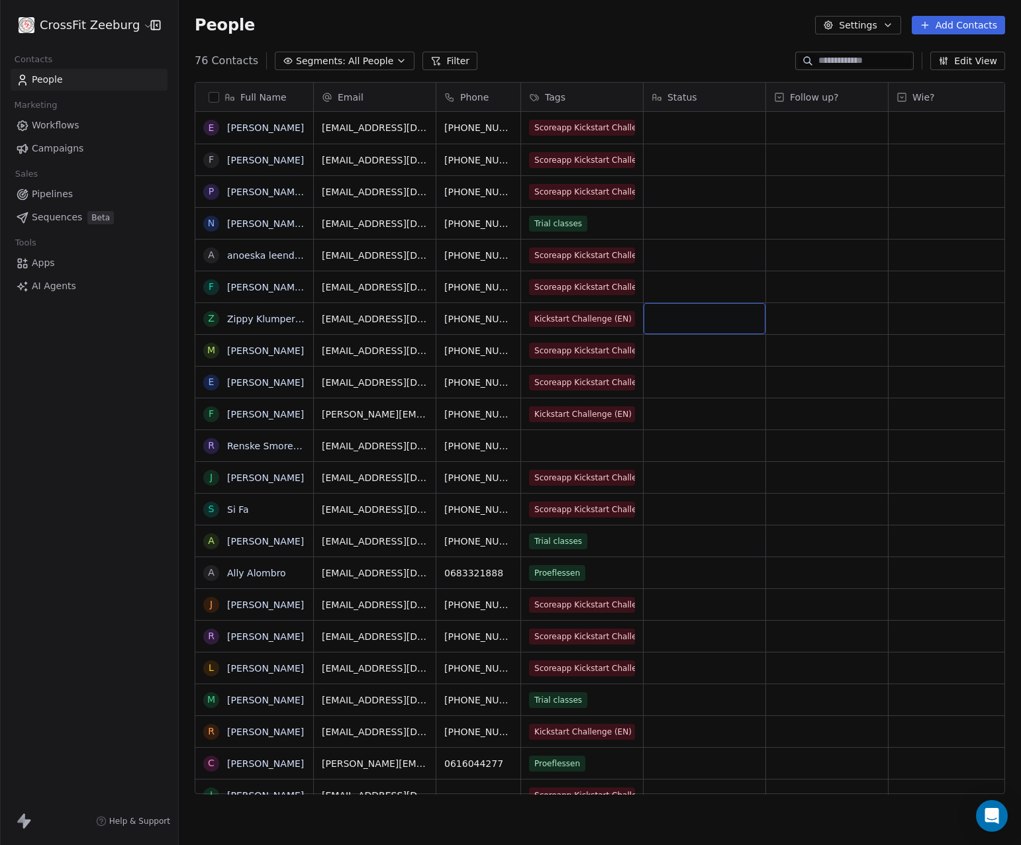
click at [680, 322] on div "grid" at bounding box center [704, 318] width 122 height 31
type textarea "*"
type textarea "**********"
click at [800, 322] on div "grid" at bounding box center [827, 318] width 122 height 31
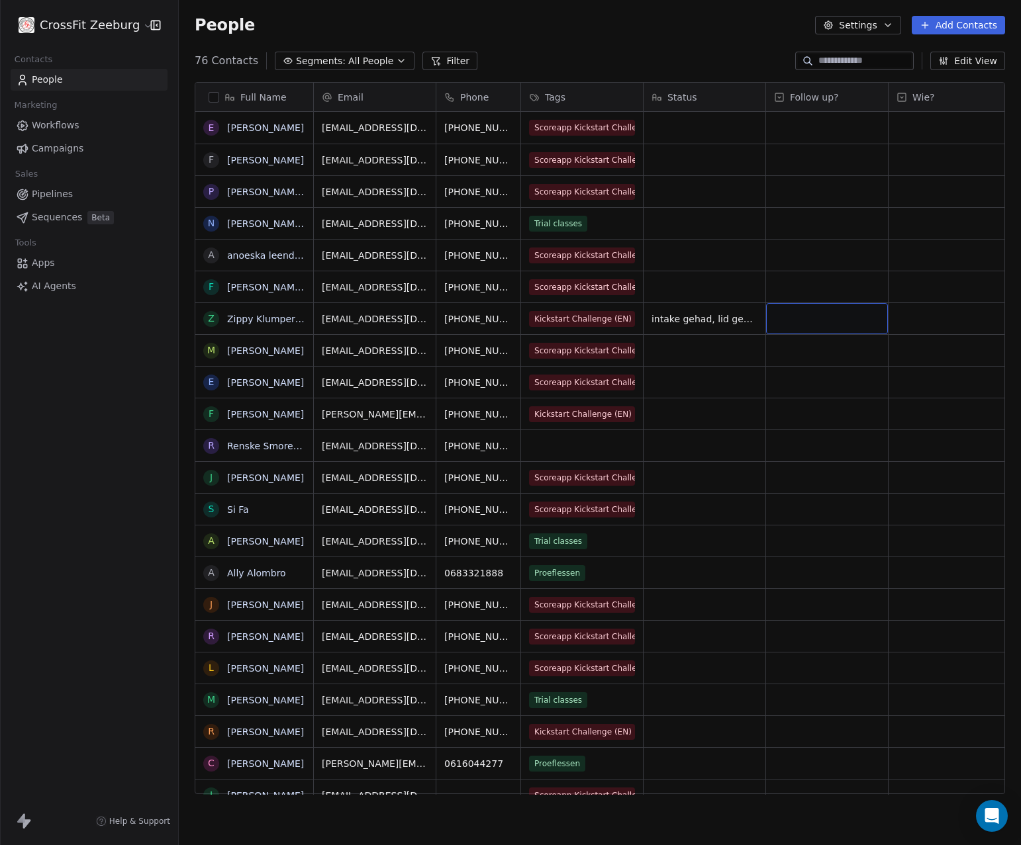
click at [800, 322] on div "grid" at bounding box center [827, 318] width 122 height 31
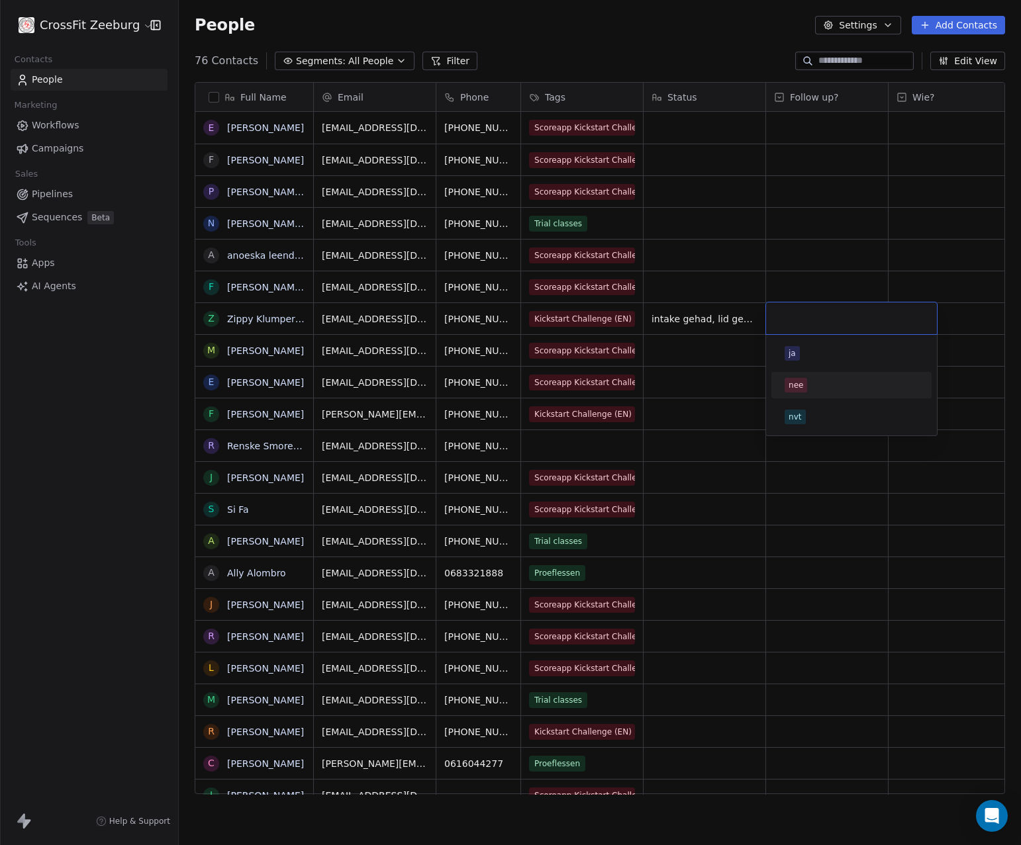
click at [792, 386] on div "nee" at bounding box center [795, 385] width 15 height 12
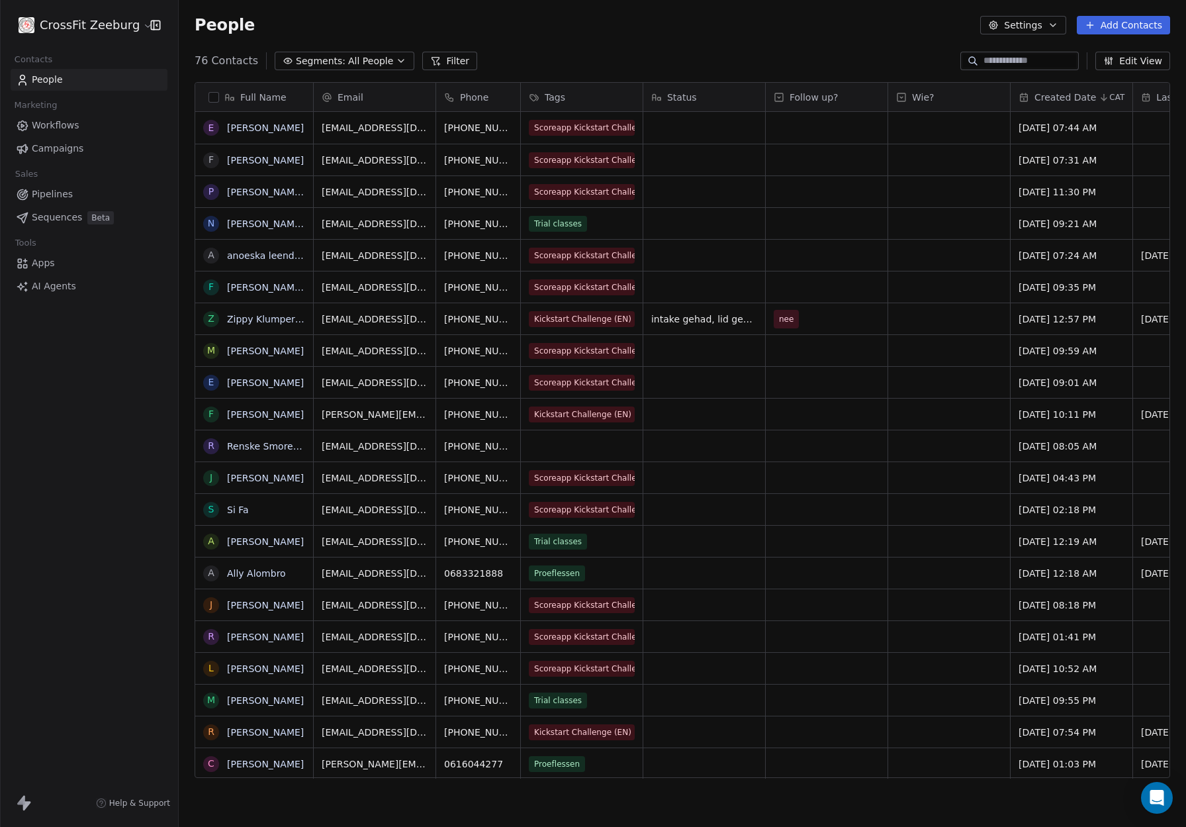
scroll to position [718, 998]
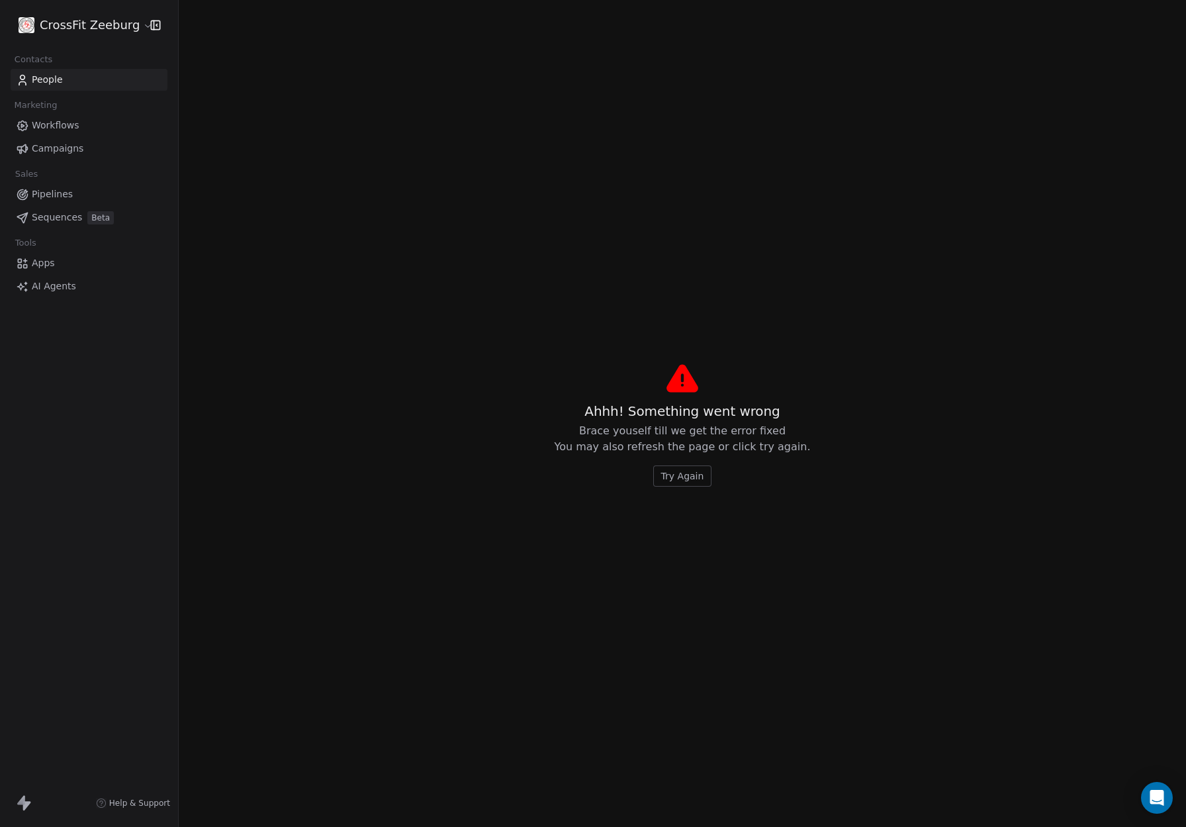
drag, startPoint x: 886, startPoint y: 103, endPoint x: 855, endPoint y: 104, distance: 31.1
click at [660, 475] on button "Try Again" at bounding box center [682, 475] width 59 height 21
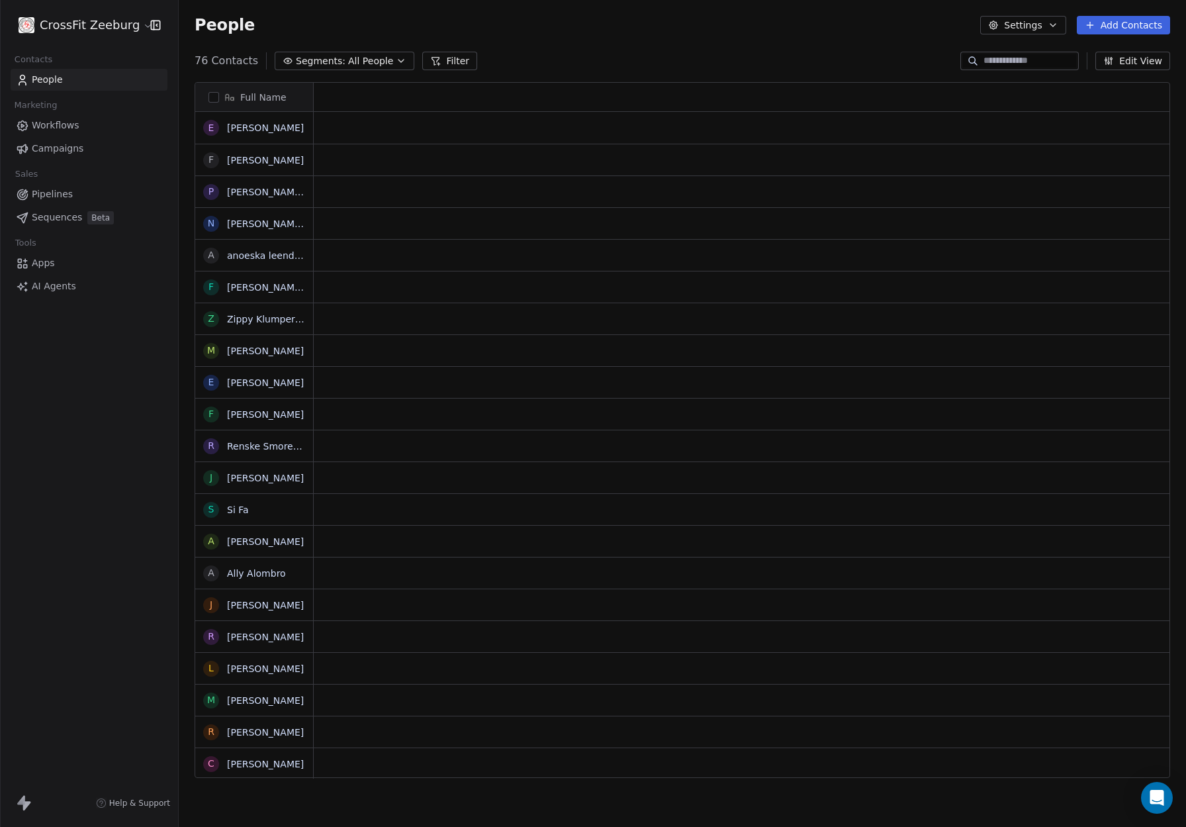
scroll to position [11, 11]
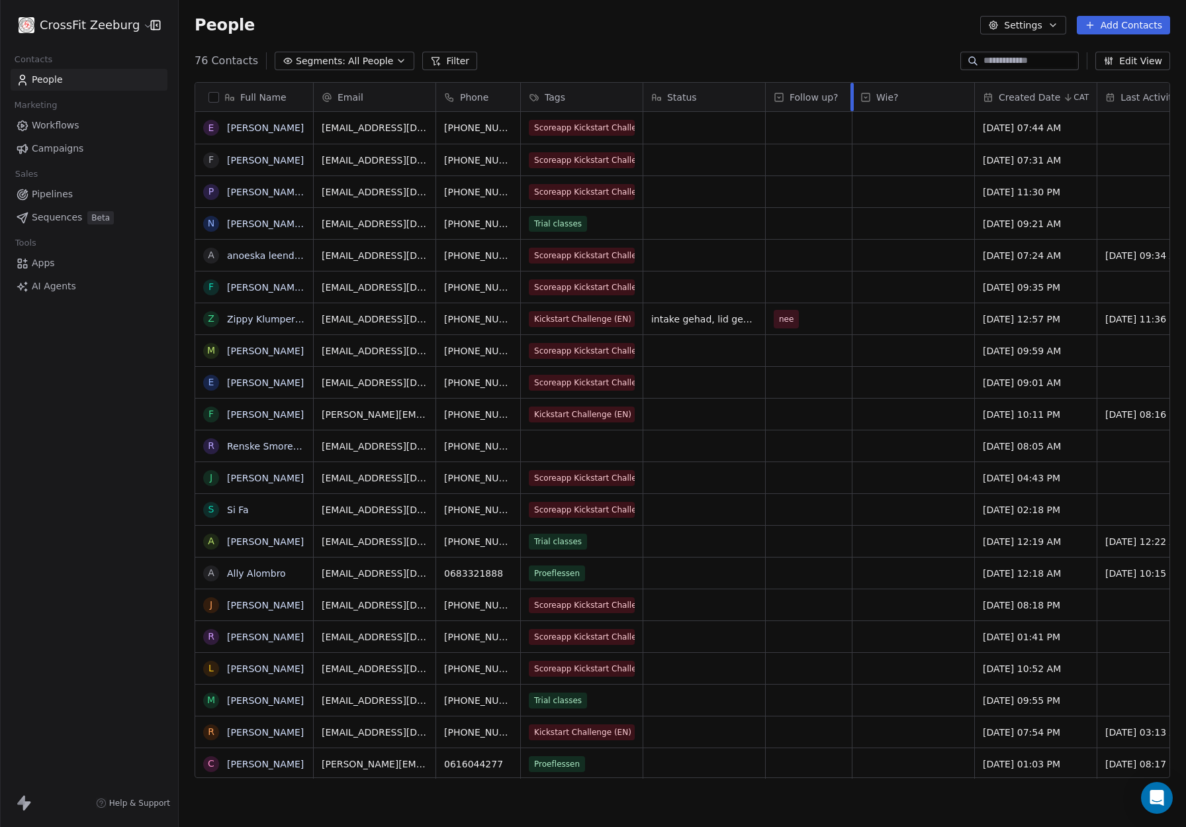
drag, startPoint x: 887, startPoint y: 99, endPoint x: 851, endPoint y: 100, distance: 35.8
click at [851, 100] on div at bounding box center [852, 97] width 3 height 28
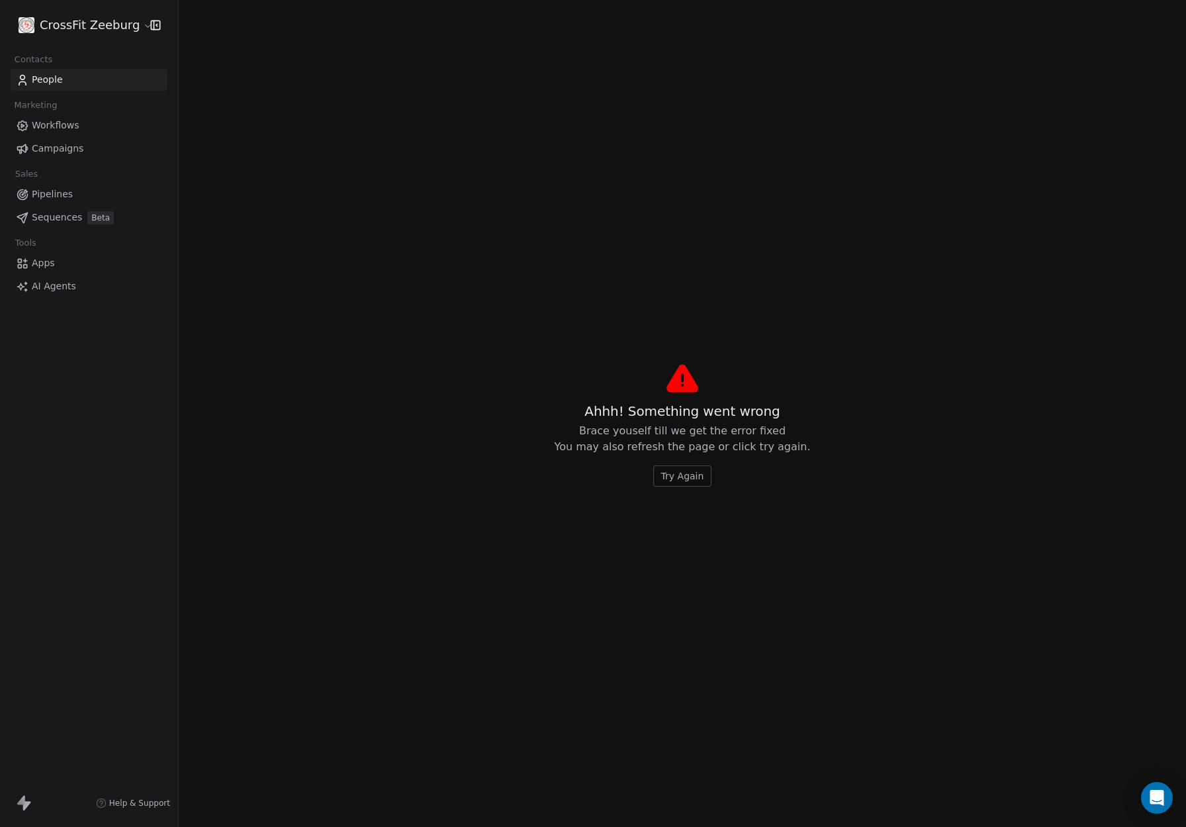
drag, startPoint x: 974, startPoint y: 95, endPoint x: 915, endPoint y: 99, distance: 58.4
click at [675, 470] on span "Try Again" at bounding box center [682, 475] width 43 height 13
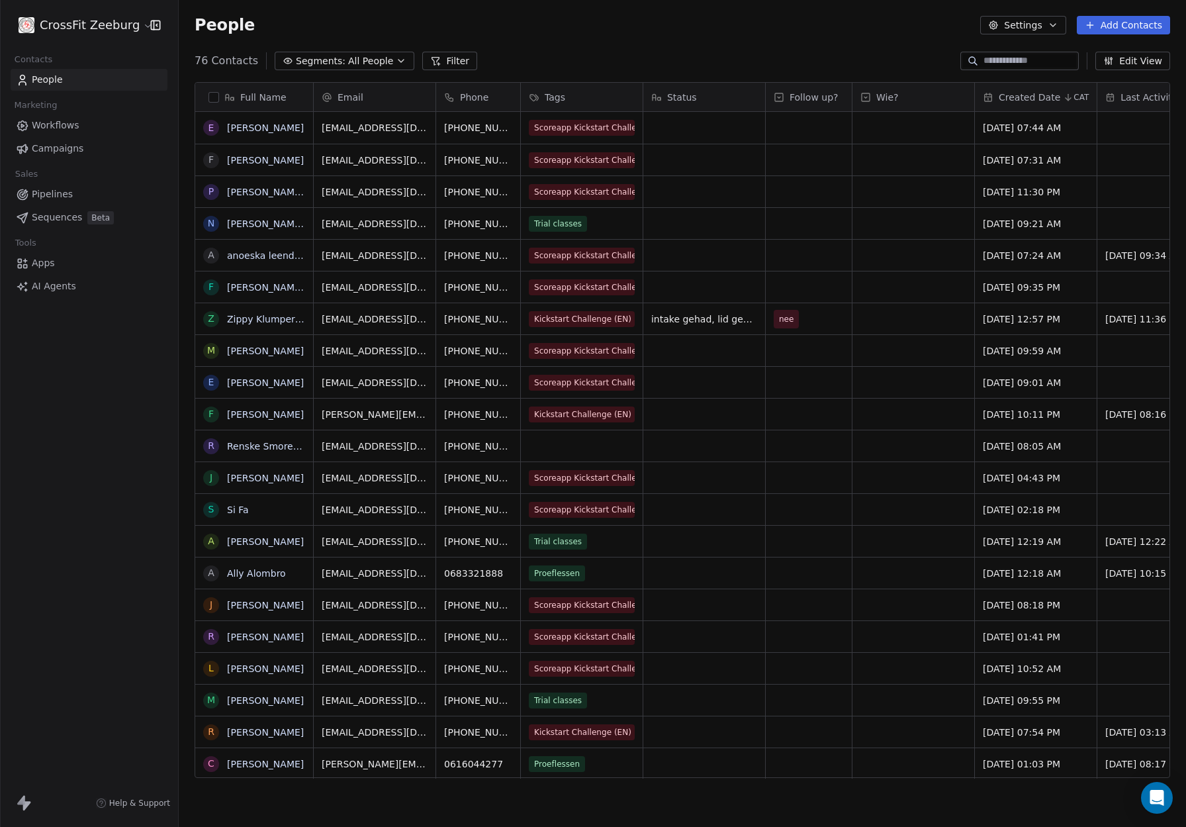
scroll to position [718, 998]
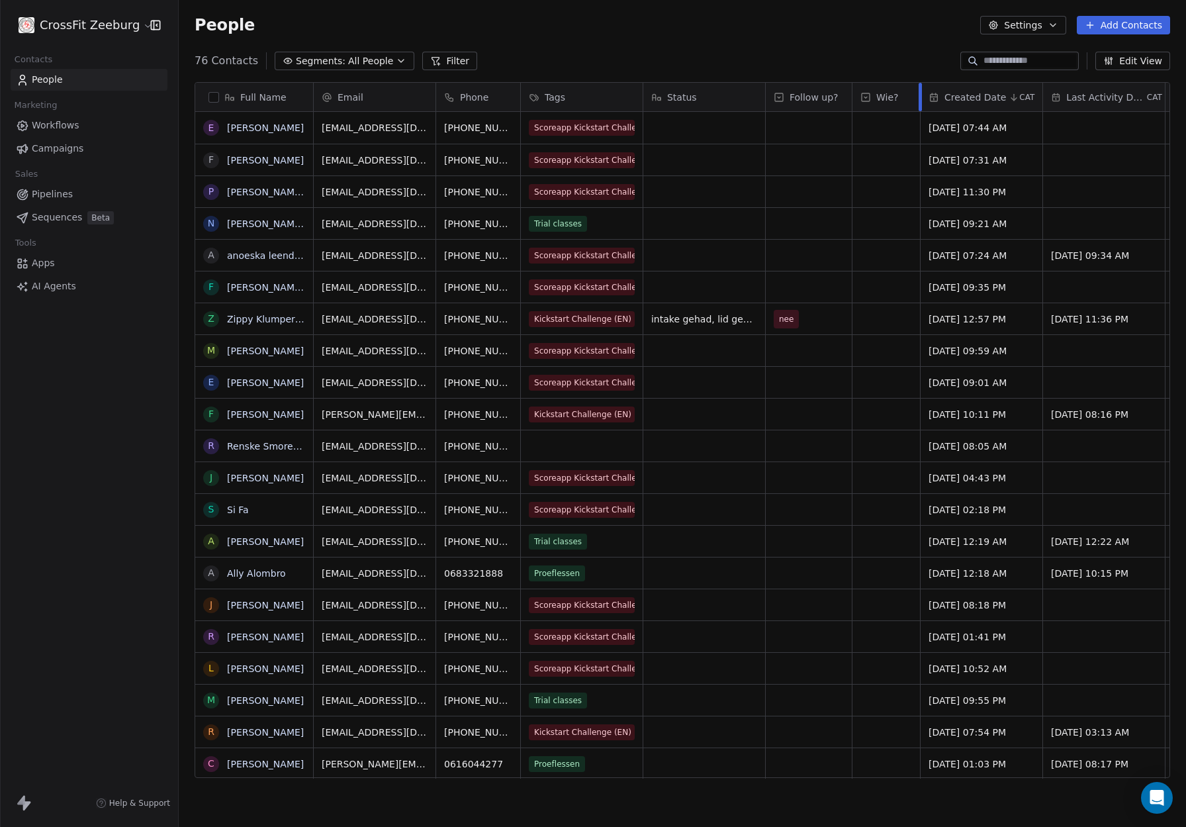
drag, startPoint x: 974, startPoint y: 100, endPoint x: 919, endPoint y: 102, distance: 54.3
click at [919, 102] on div at bounding box center [920, 97] width 3 height 28
